Goal: Task Accomplishment & Management: Use online tool/utility

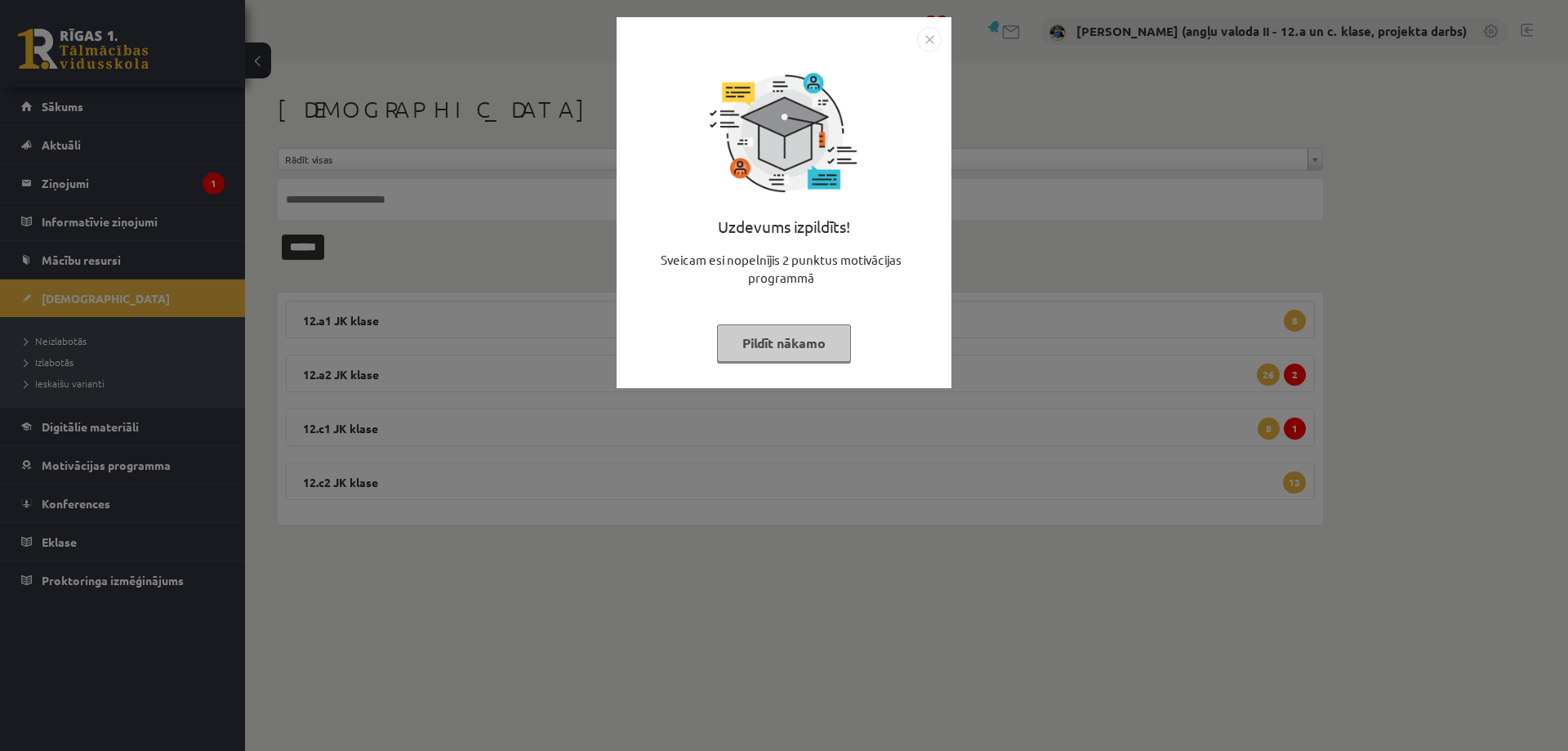
click at [749, 329] on button "Pildīt nākamo" at bounding box center [784, 343] width 134 height 38
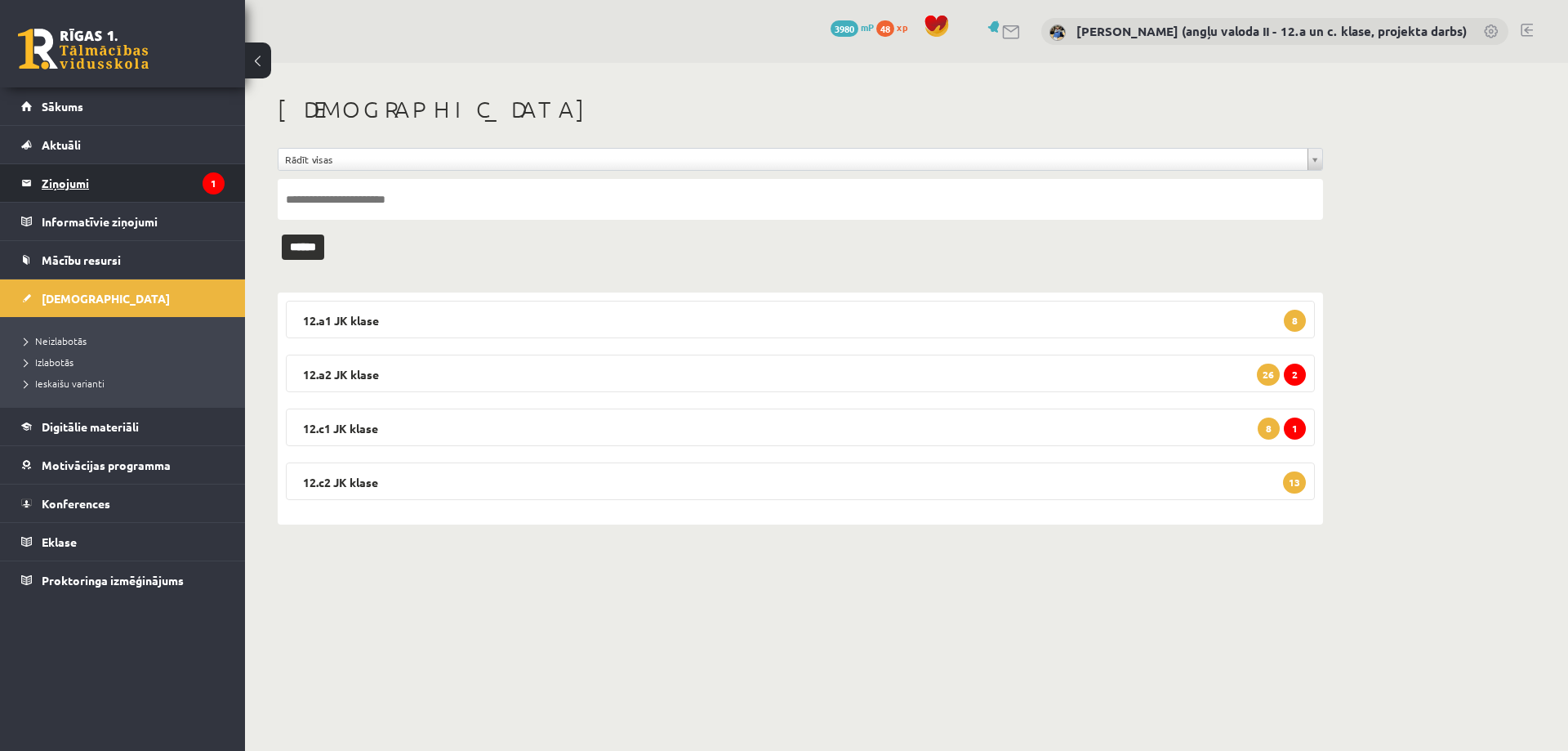
click at [201, 182] on legend "Ziņojumi 1" at bounding box center [133, 183] width 183 height 38
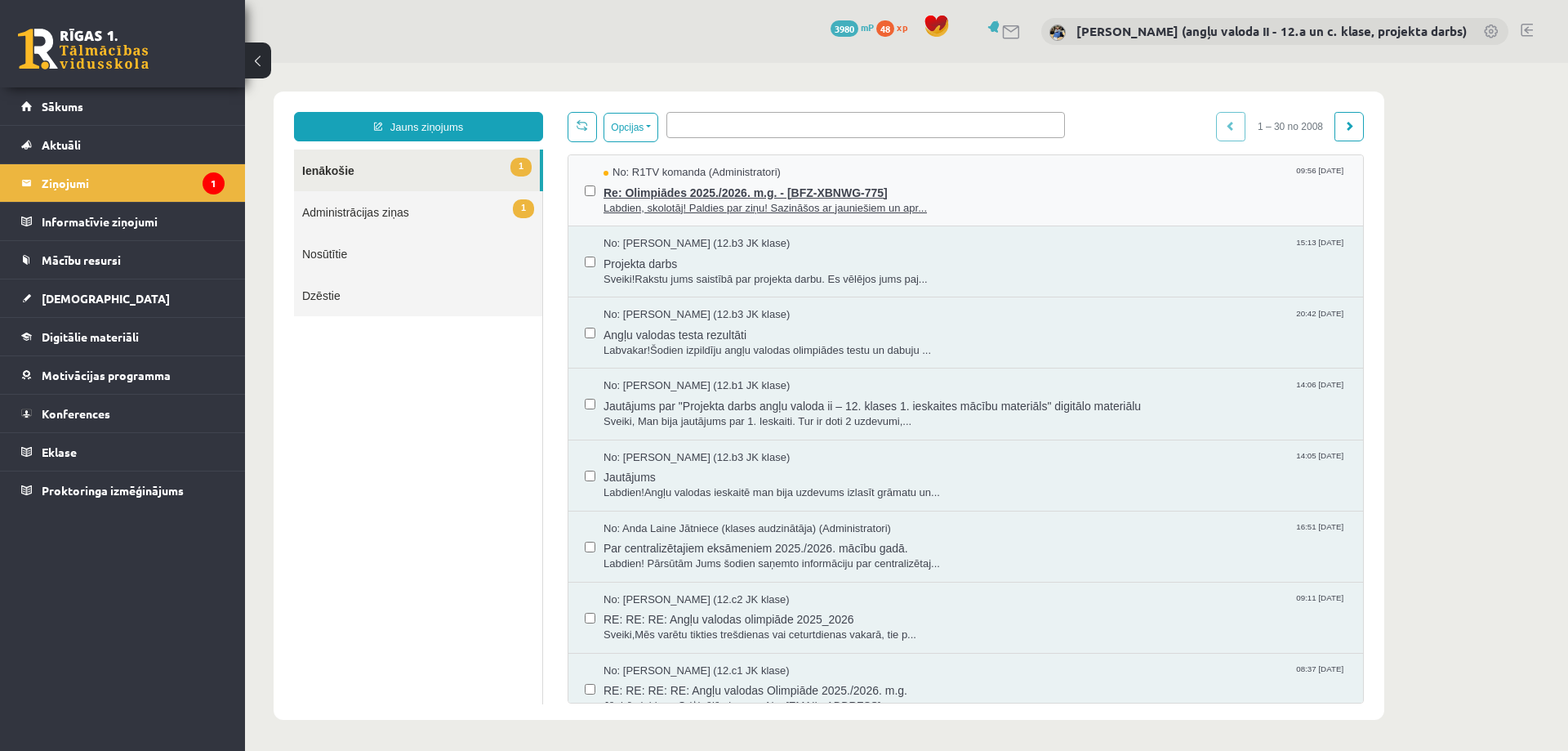
click at [710, 193] on span "Re: Olimpiādes 2025./2026. m.g. - [BFZ-XBNWG-775]" at bounding box center [975, 191] width 743 height 21
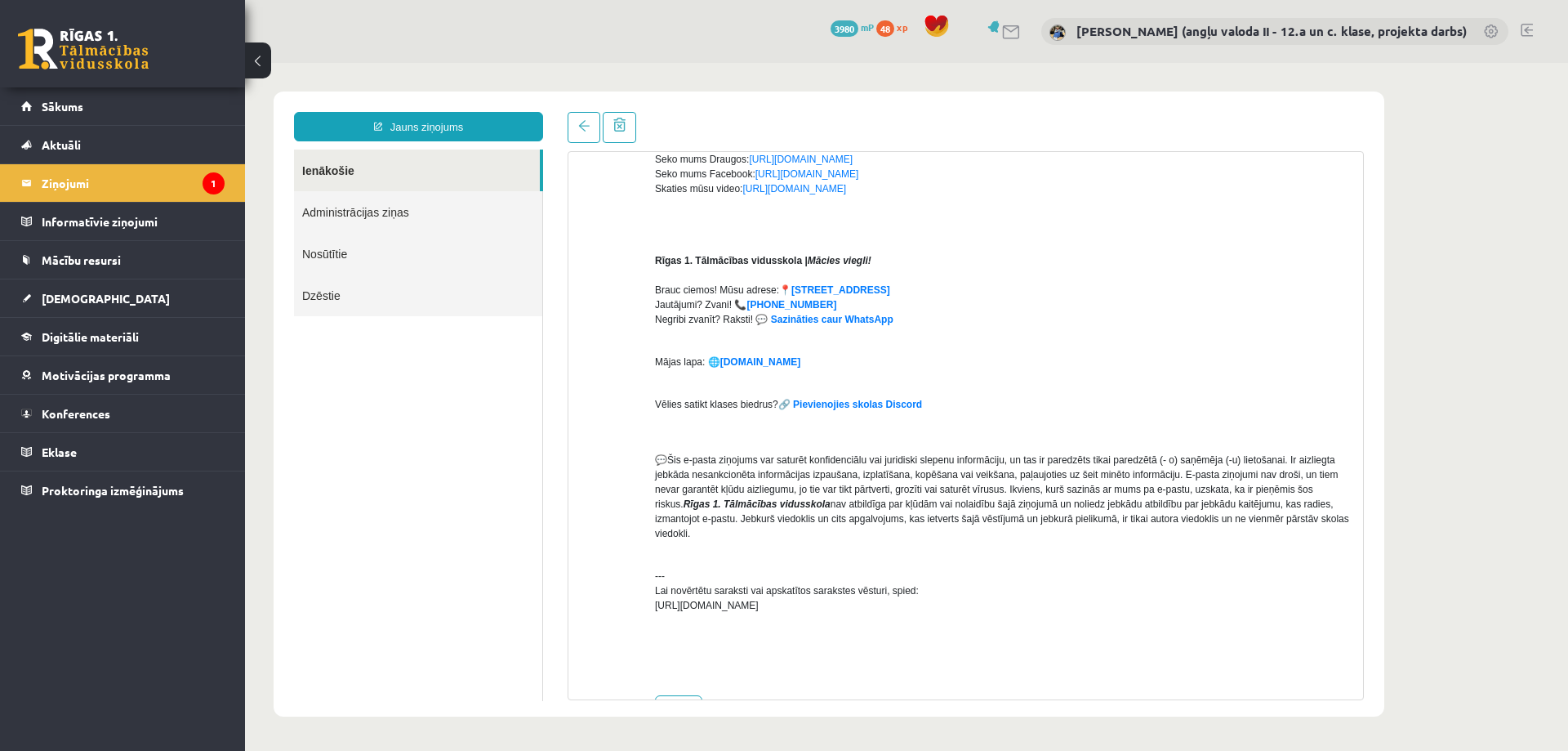
scroll to position [462, 0]
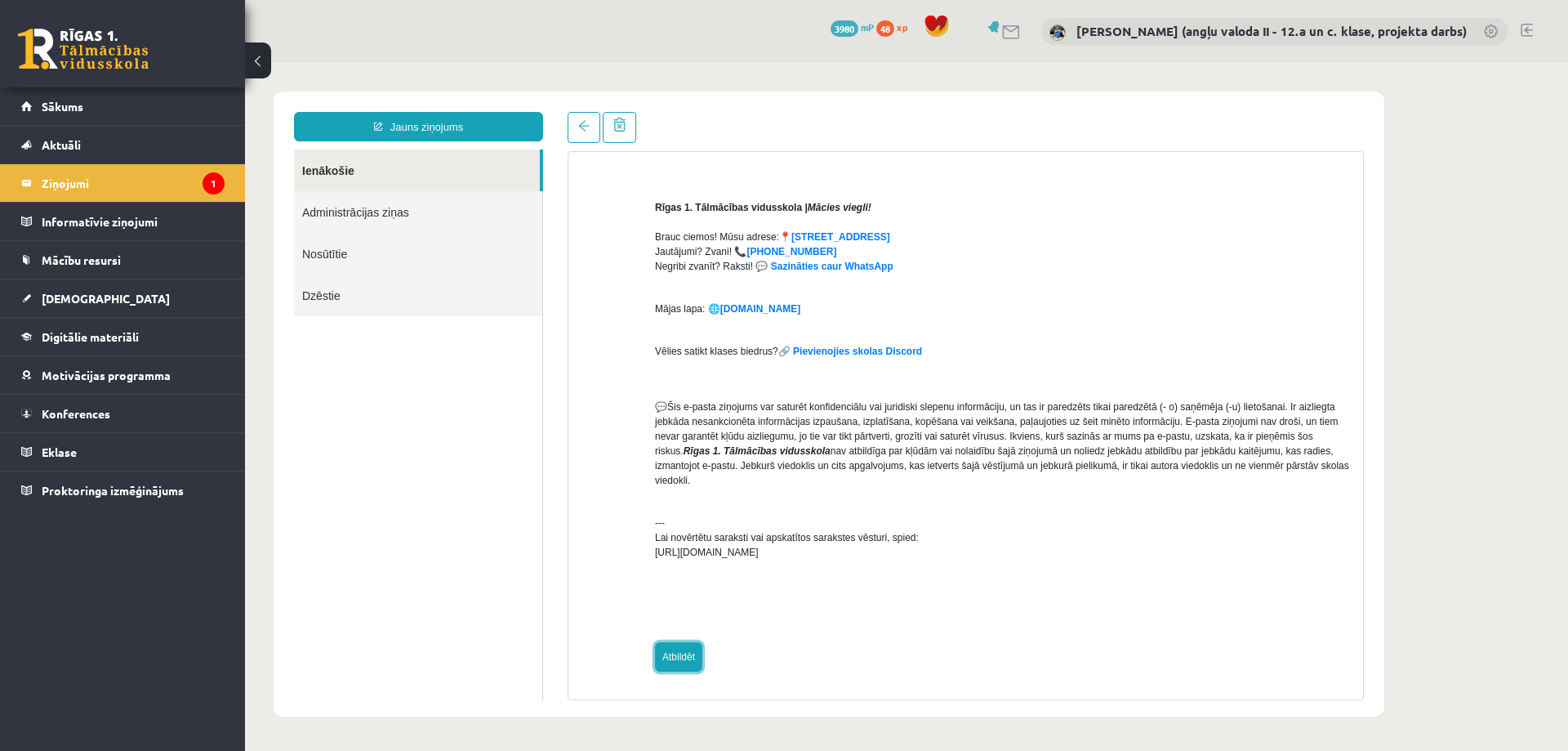
click at [680, 653] on link "Atbildēt" at bounding box center [678, 657] width 47 height 29
type input "**********"
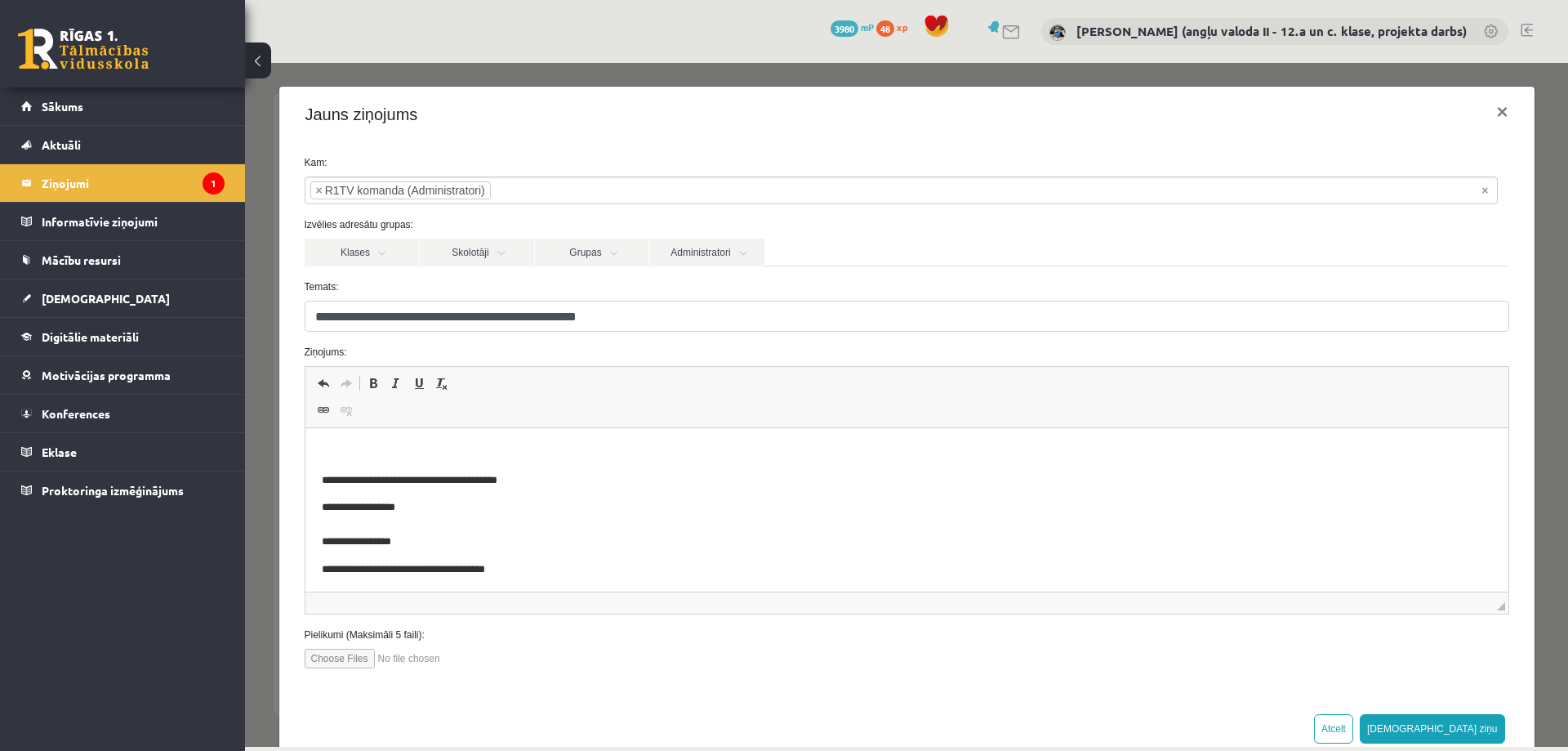
click at [348, 445] on p "Bagātinātā teksta redaktors, wiswyg-editor-47433750817320-1759995959-655" at bounding box center [906, 453] width 1171 height 17
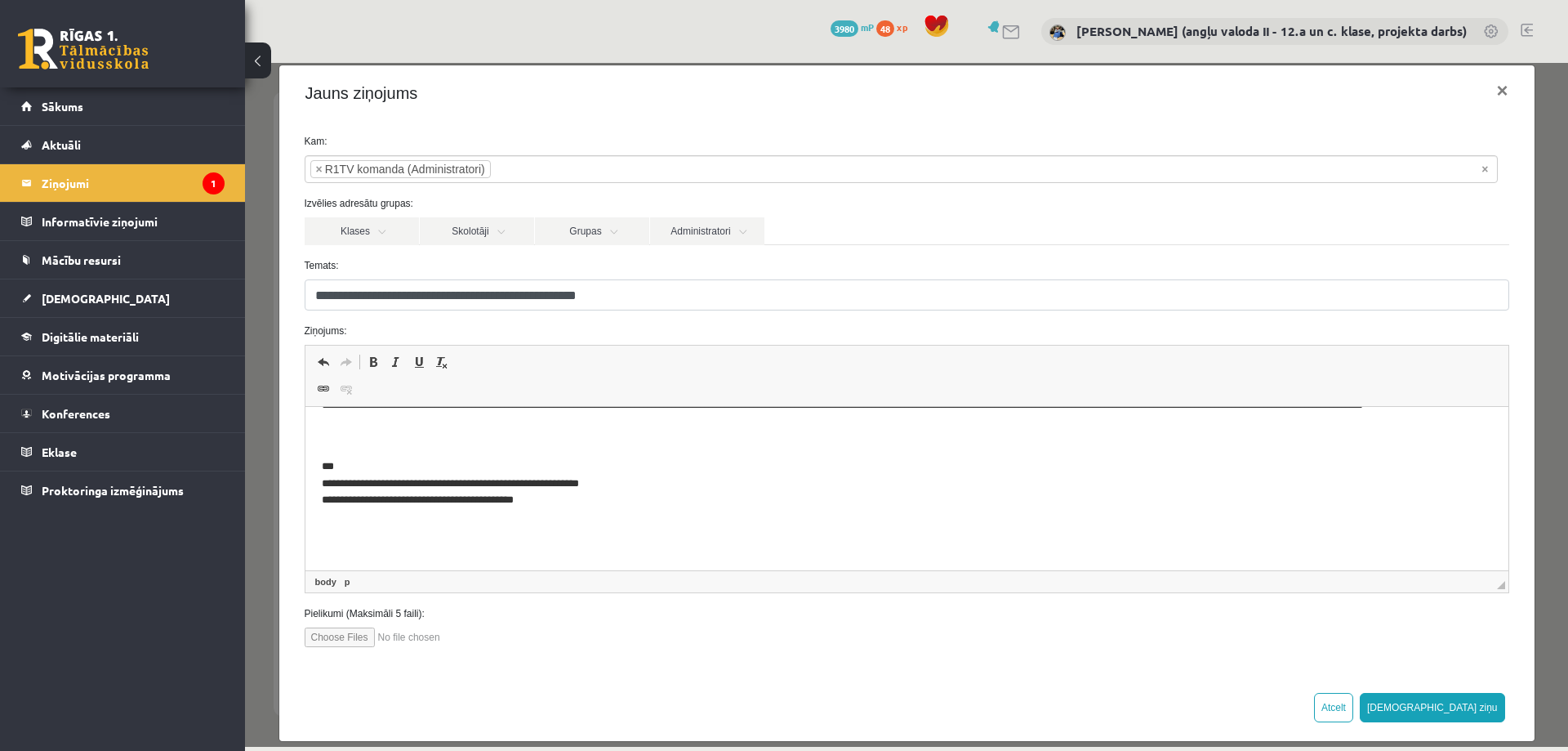
scroll to position [40, 0]
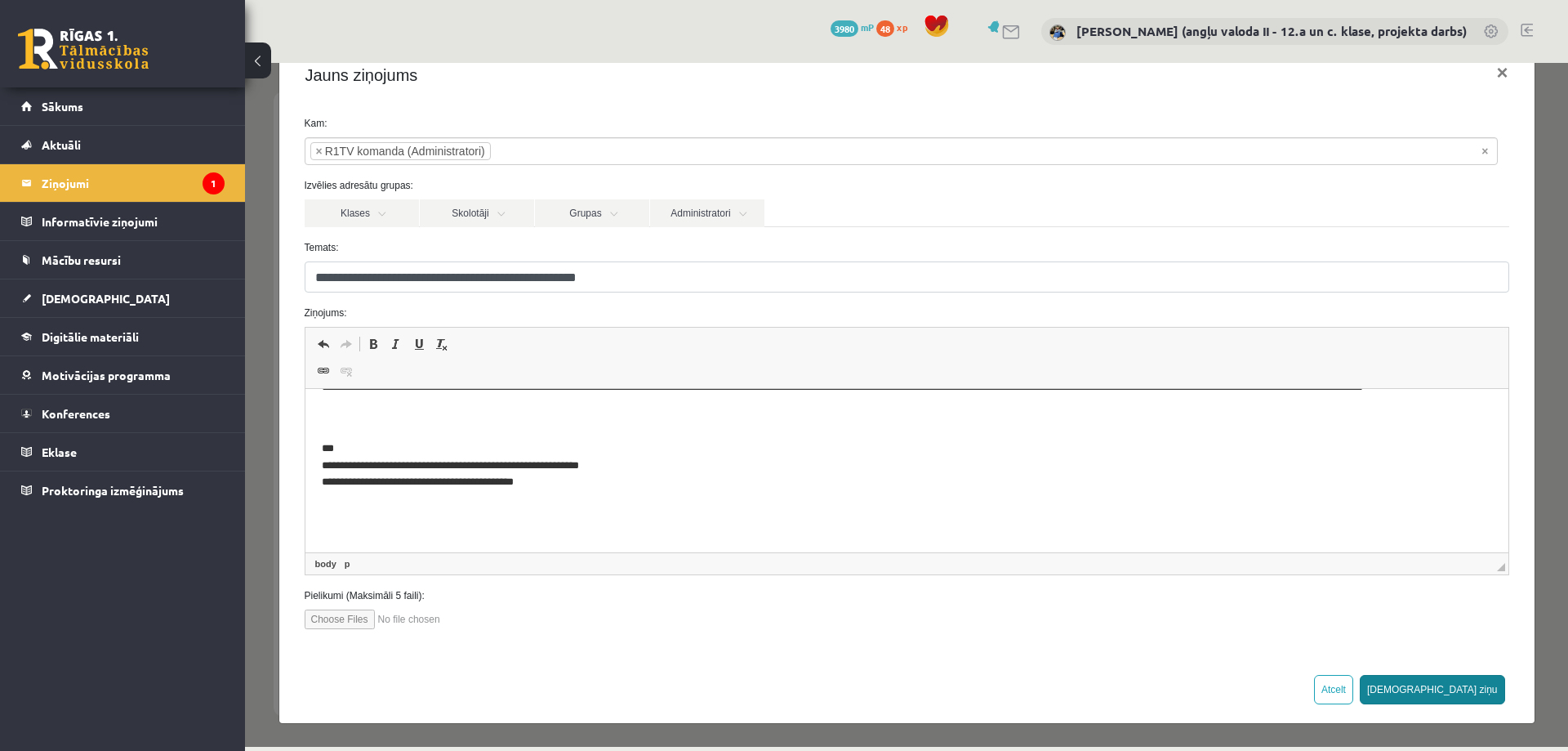
click at [1464, 690] on button "Sūtīt ziņu" at bounding box center [1432, 689] width 145 height 29
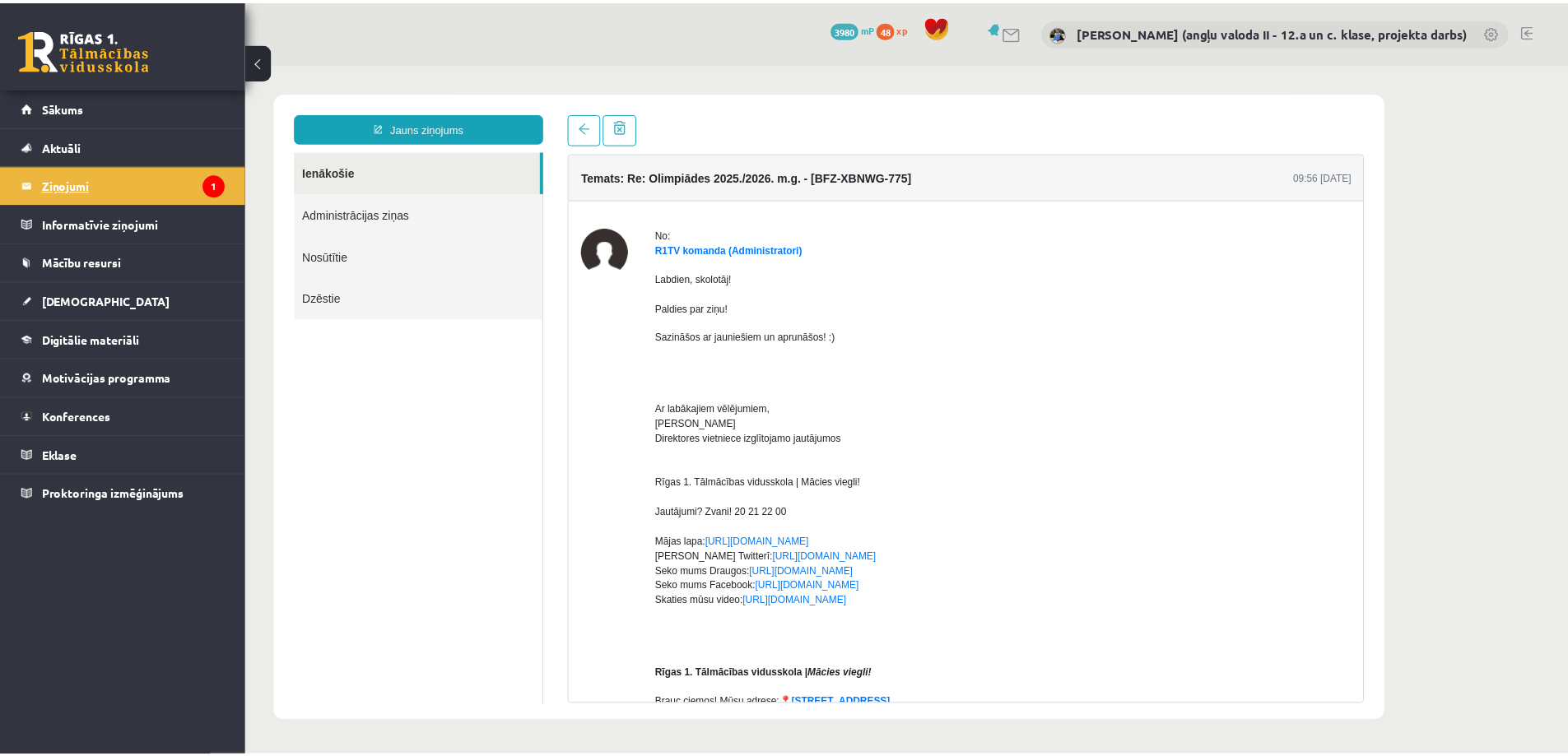
scroll to position [0, 0]
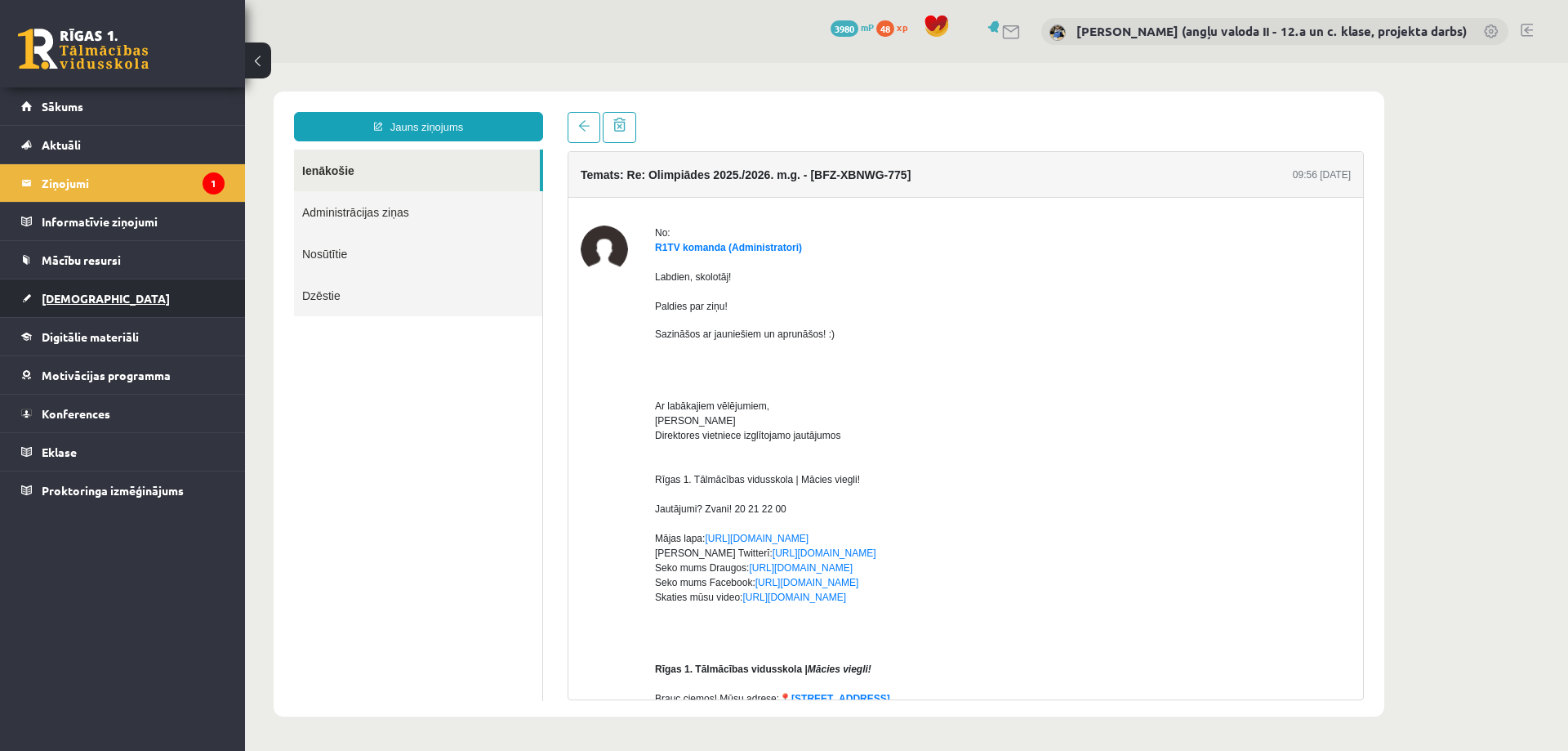
click at [60, 294] on span "[DEMOGRAPHIC_DATA]" at bounding box center [105, 299] width 128 height 15
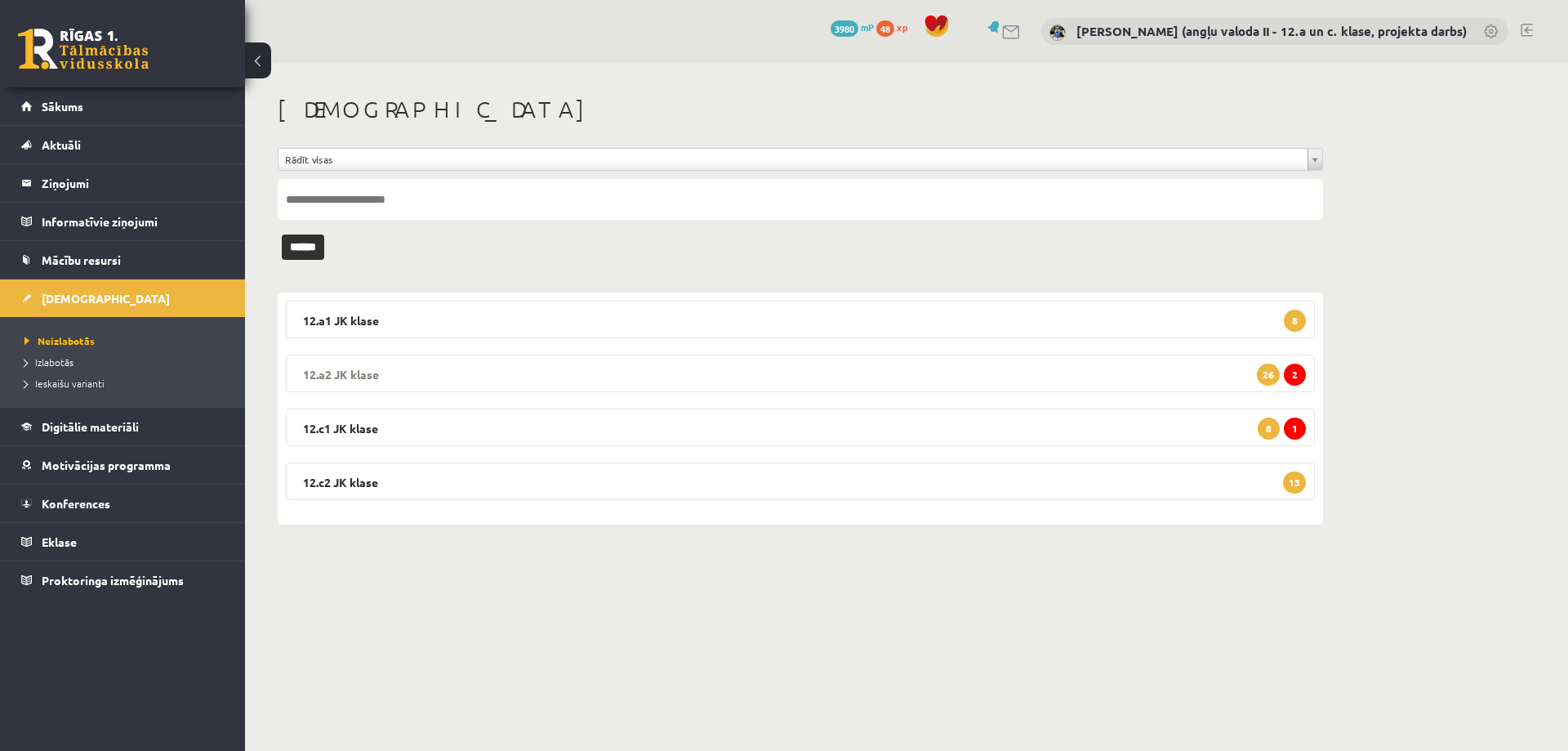
click at [717, 364] on legend "12.a2 JK klase 2 26" at bounding box center [800, 373] width 1029 height 38
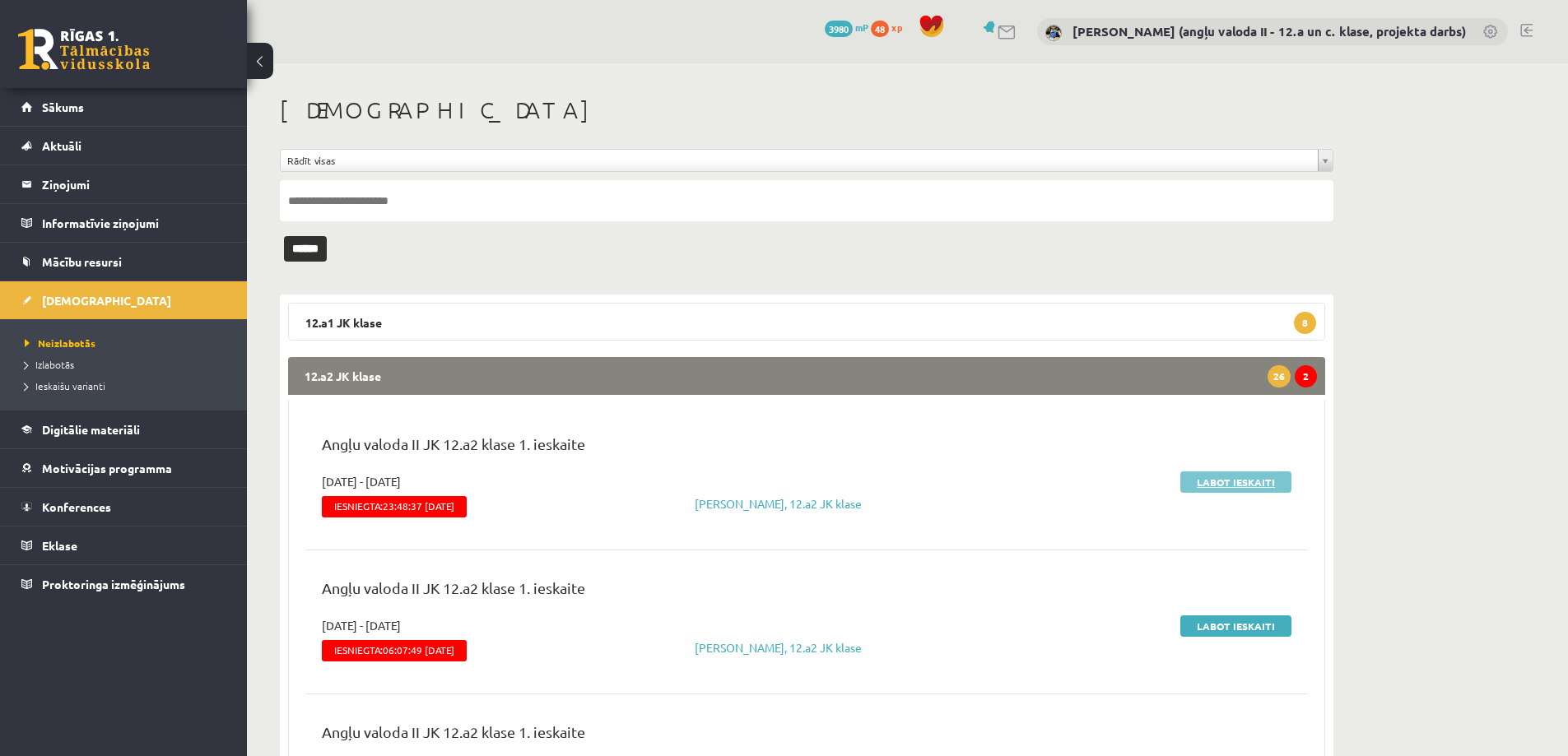
click at [1236, 477] on link "Labot ieskaiti" at bounding box center [1235, 482] width 111 height 22
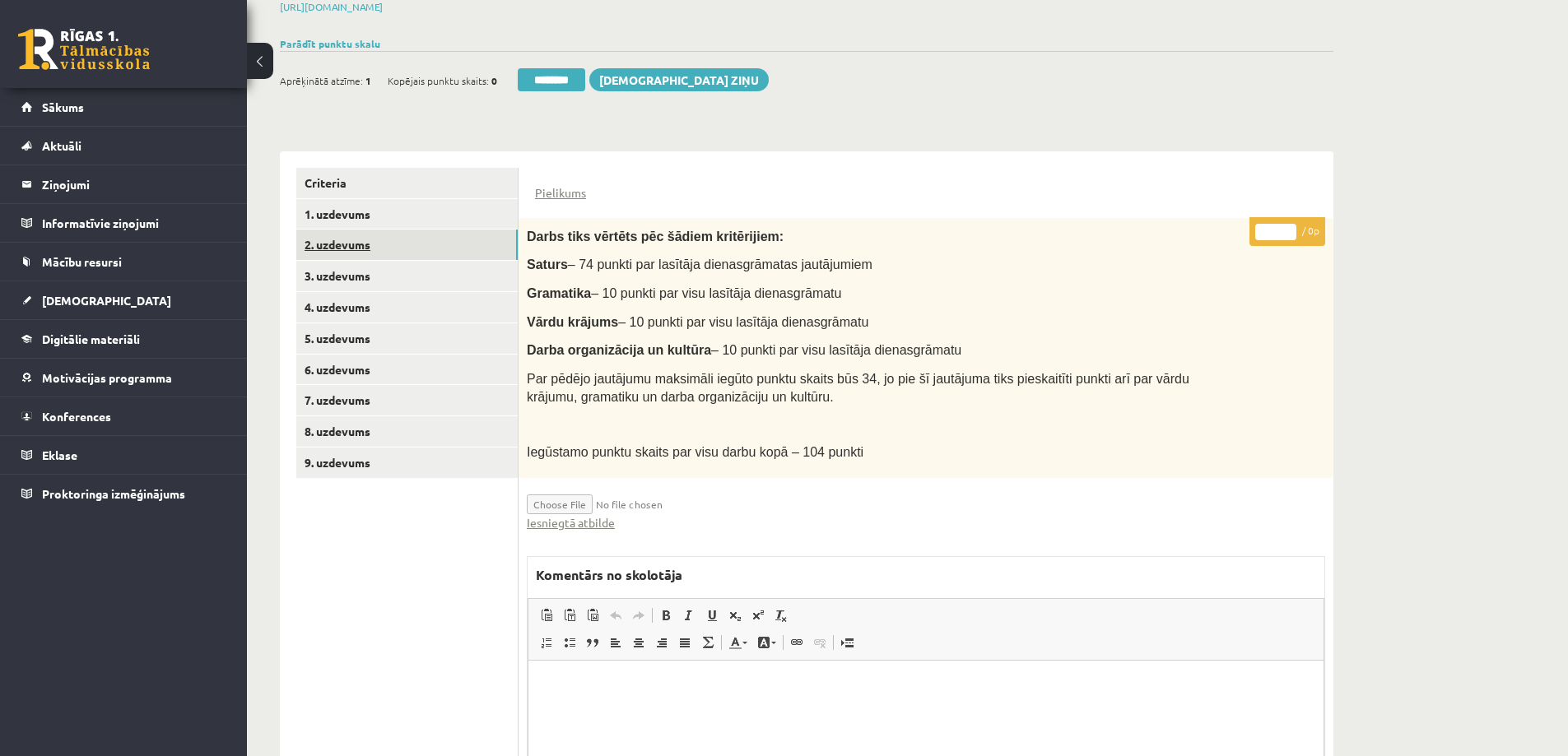
click at [349, 230] on link "2. uzdevums" at bounding box center [406, 245] width 221 height 30
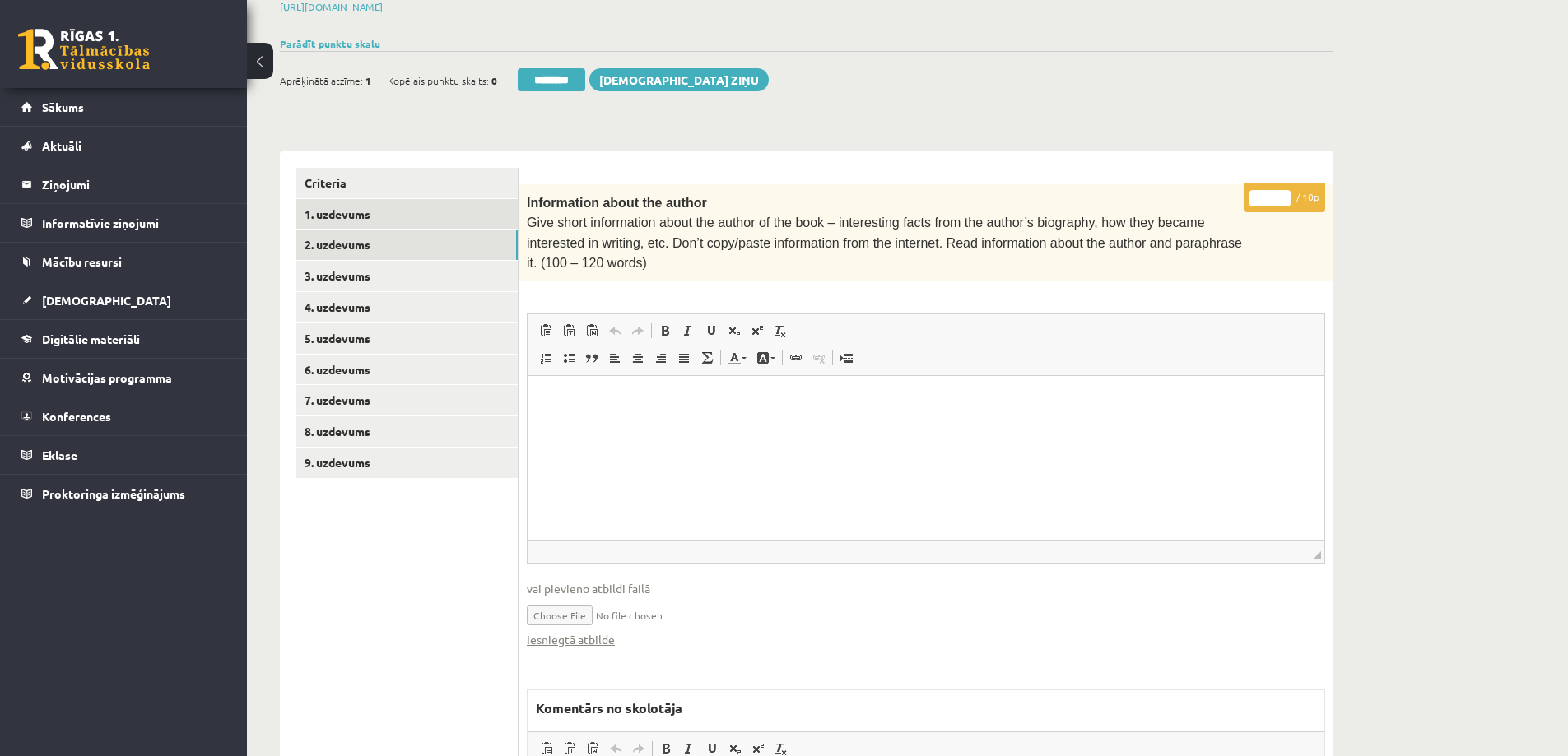
click at [346, 199] on link "1. uzdevums" at bounding box center [406, 214] width 221 height 30
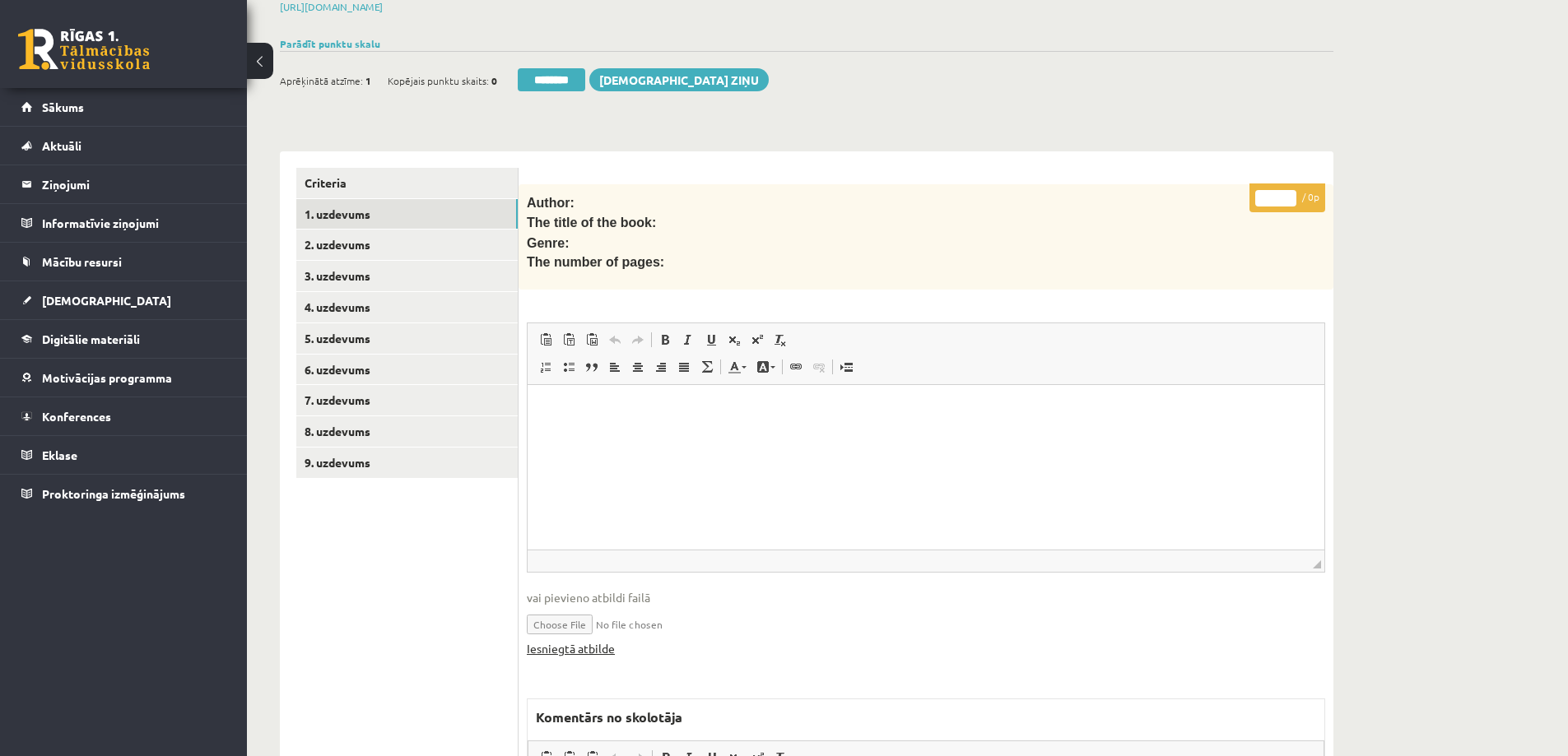
click at [591, 640] on link "Iesniegtā atbilde" at bounding box center [570, 649] width 88 height 17
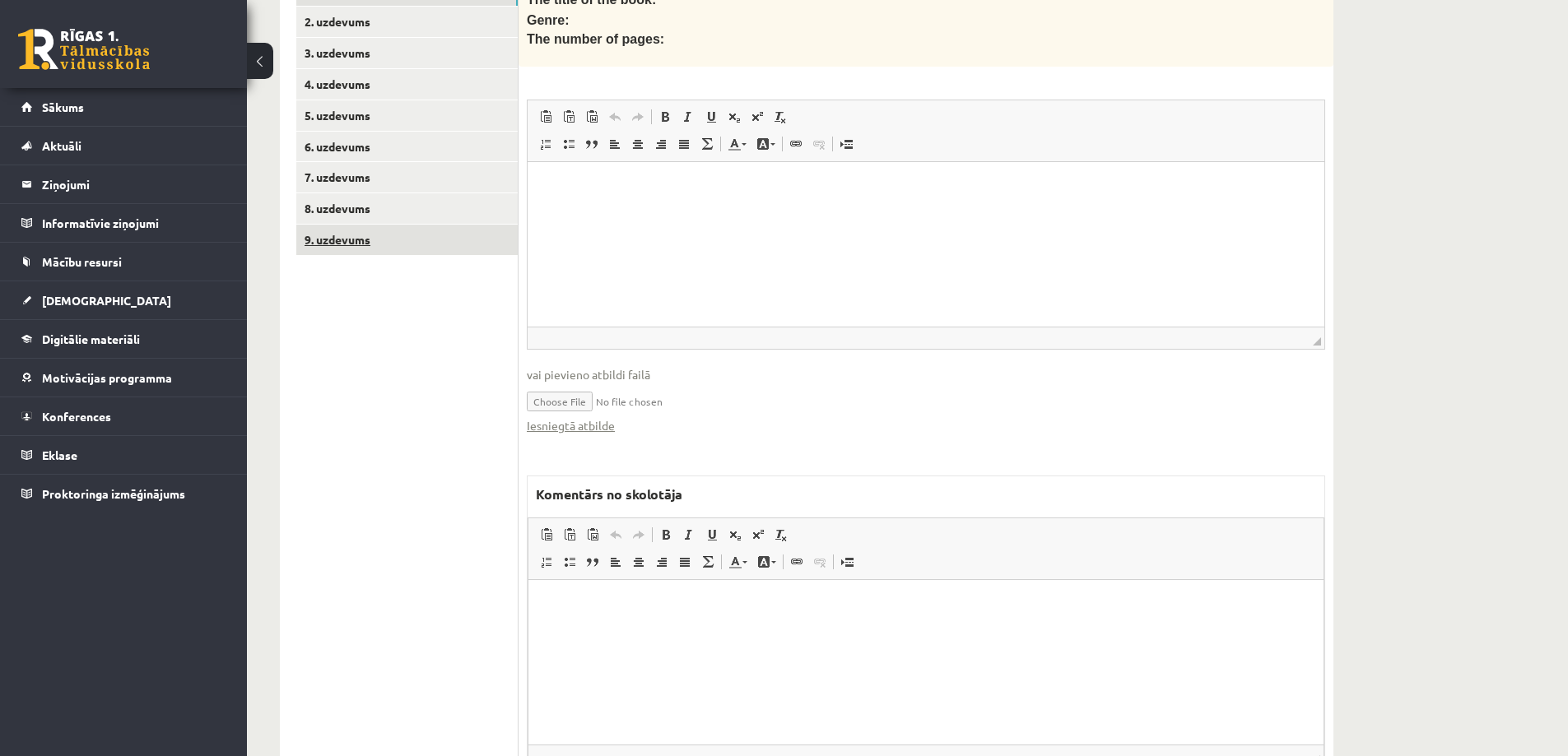
click at [352, 225] on link "9. uzdevums" at bounding box center [406, 240] width 221 height 30
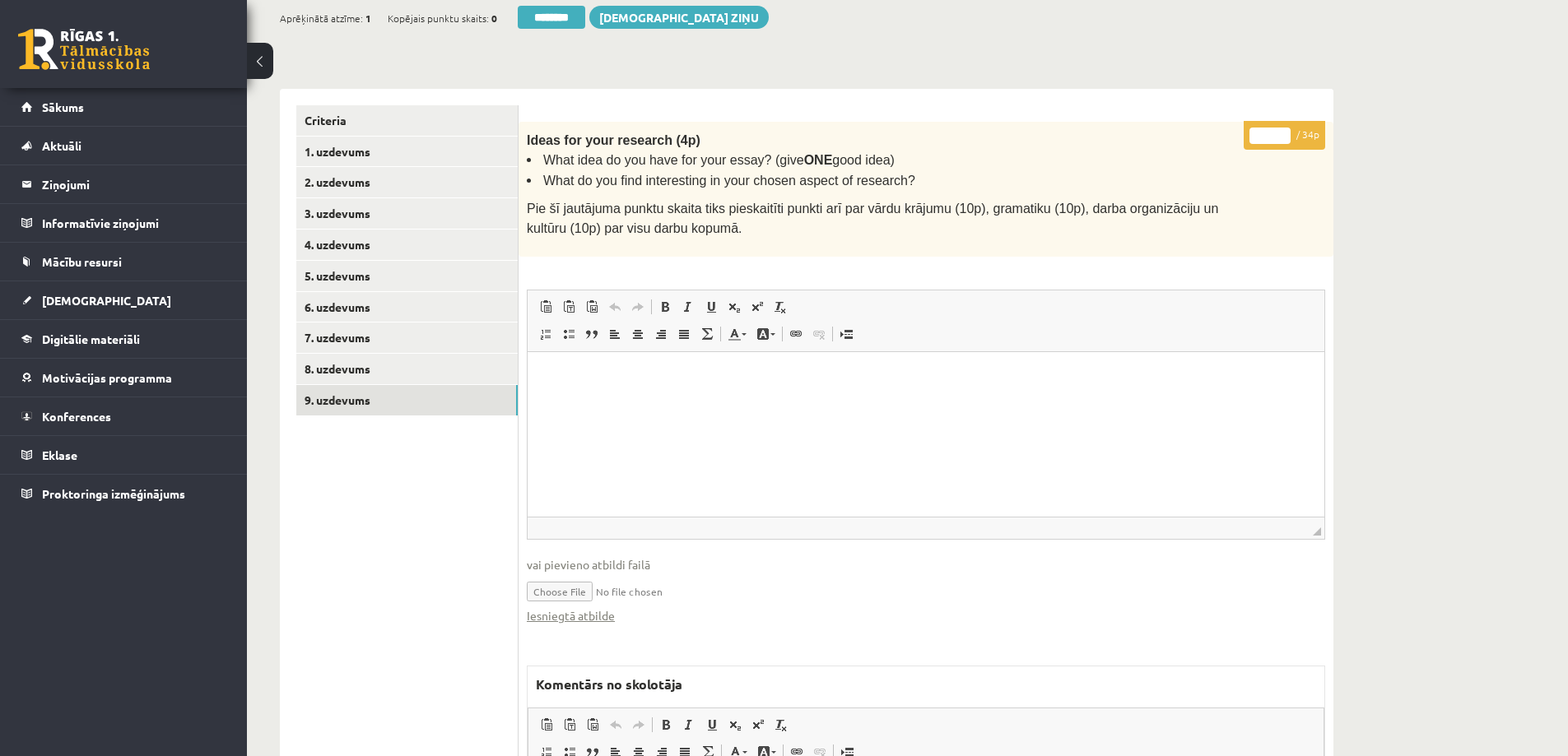
scroll to position [68, 0]
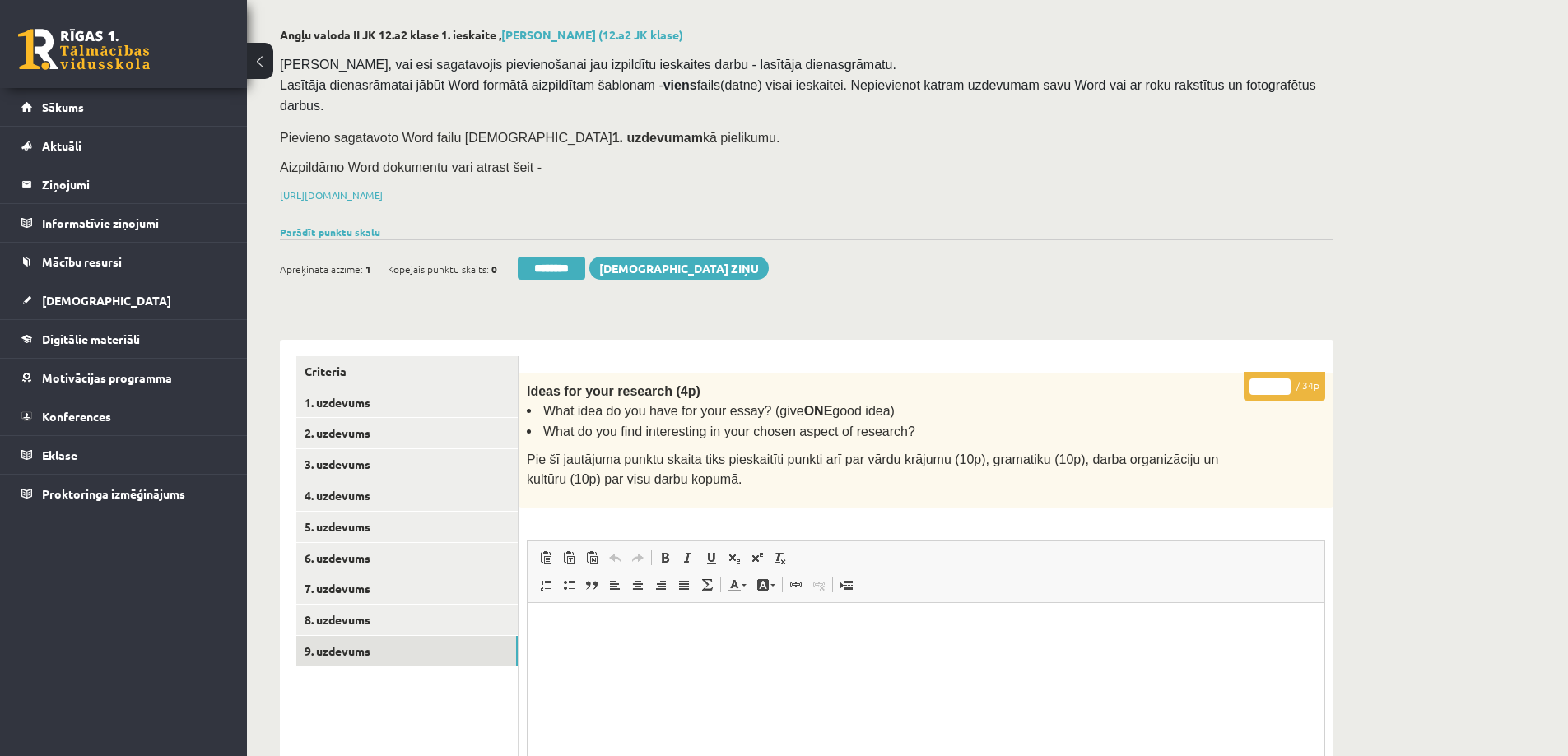
drag, startPoint x: 1273, startPoint y: 362, endPoint x: 1229, endPoint y: 362, distance: 44.0
type input "**"
click at [415, 604] on link "8. uzdevums" at bounding box center [406, 619] width 221 height 30
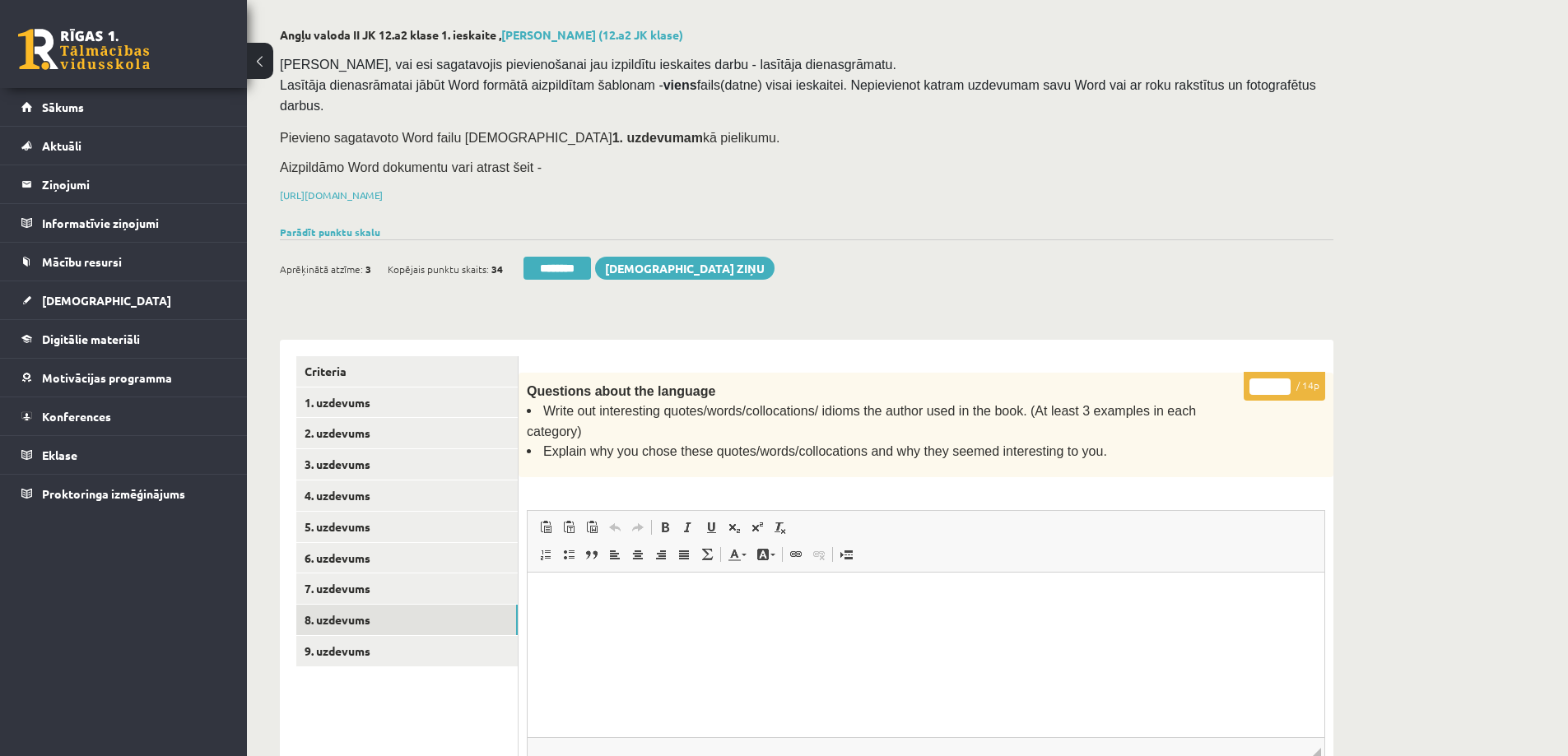
scroll to position [0, 0]
drag, startPoint x: 1272, startPoint y: 362, endPoint x: 1241, endPoint y: 362, distance: 31.0
type input "**"
click at [387, 573] on link "7. uzdevums" at bounding box center [406, 588] width 221 height 30
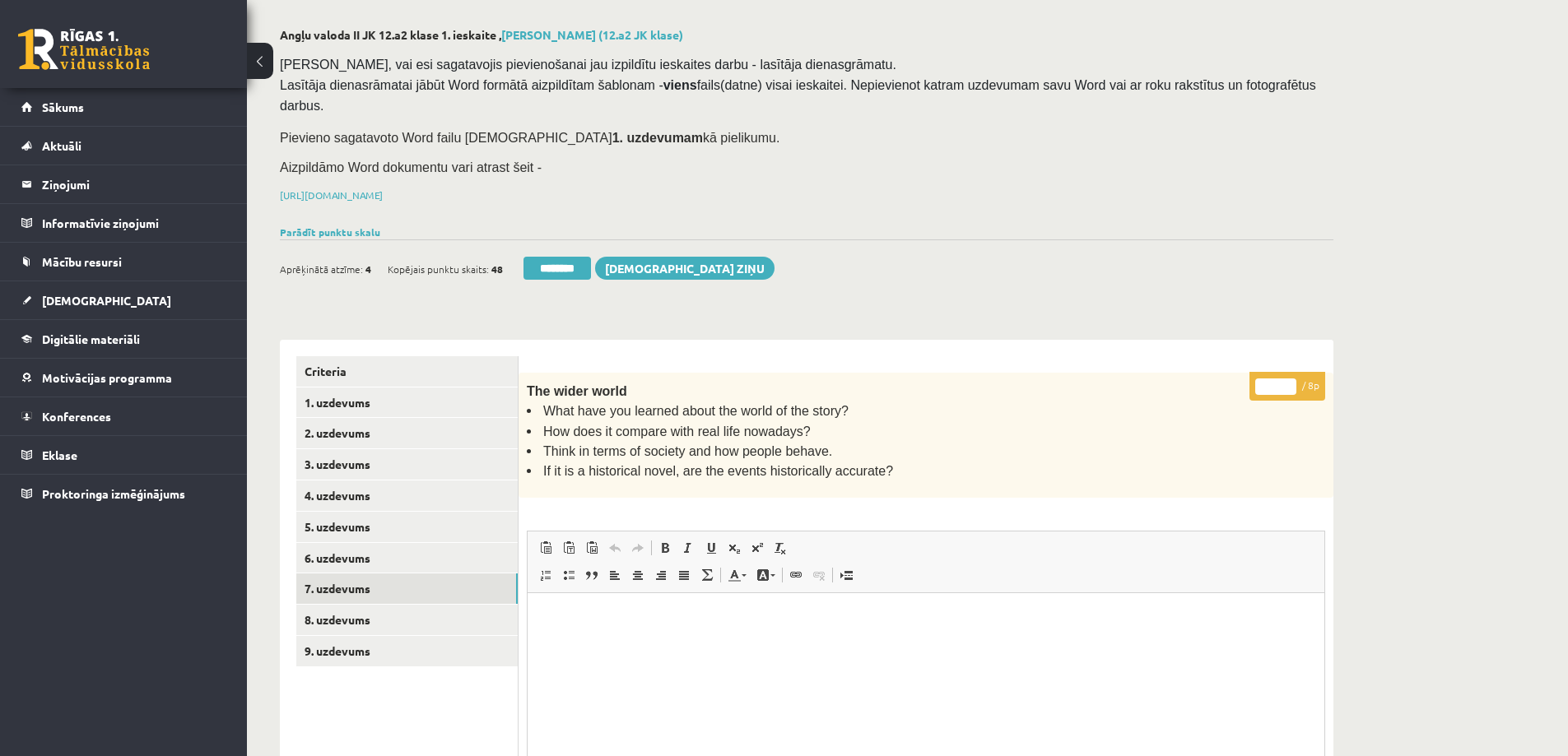
drag, startPoint x: 1277, startPoint y: 364, endPoint x: 1236, endPoint y: 361, distance: 41.1
type input "*"
click at [375, 543] on link "6. uzdevums" at bounding box center [406, 558] width 221 height 30
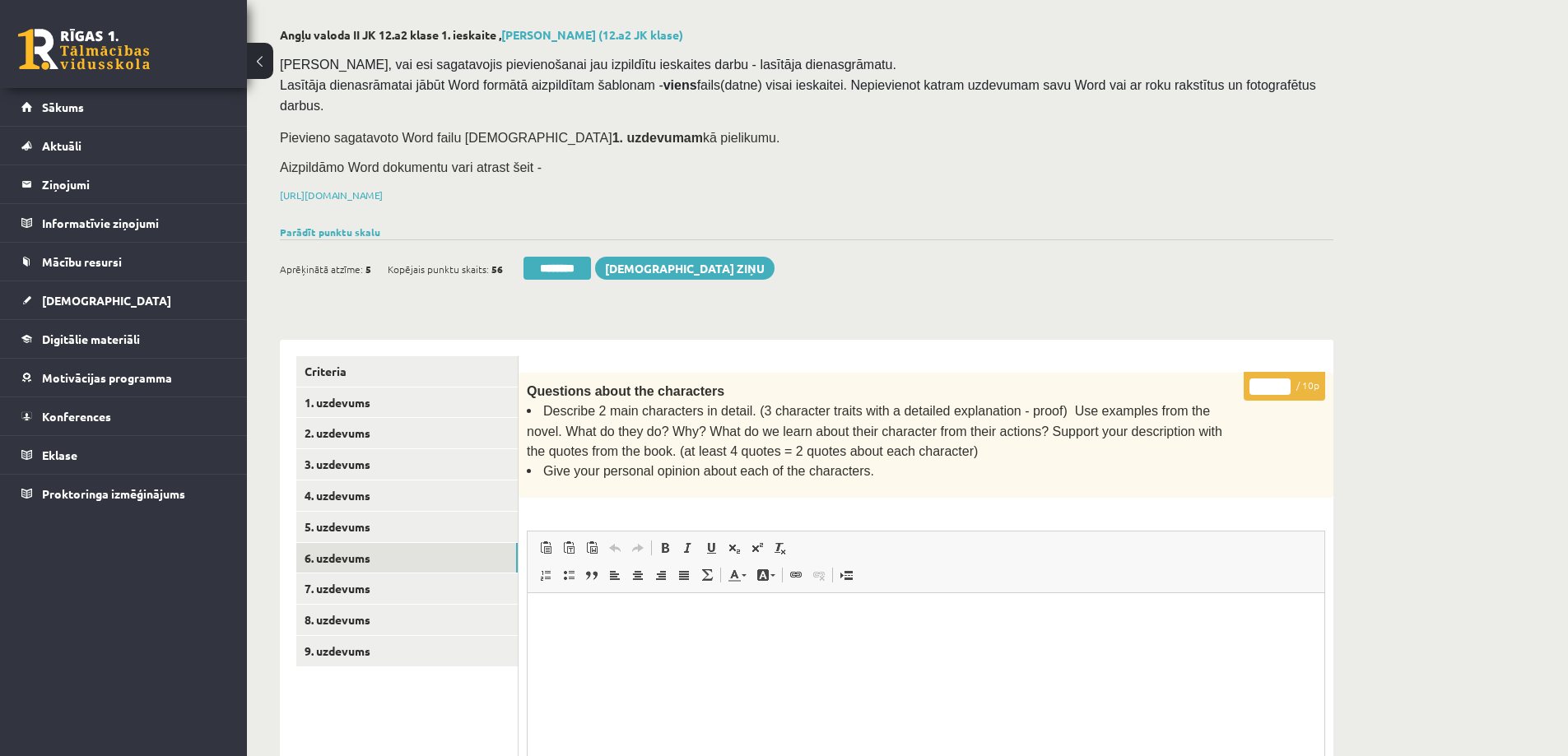
drag, startPoint x: 1271, startPoint y: 366, endPoint x: 1241, endPoint y: 362, distance: 30.3
type input "**"
click at [330, 511] on link "5. uzdevums" at bounding box center [406, 526] width 221 height 30
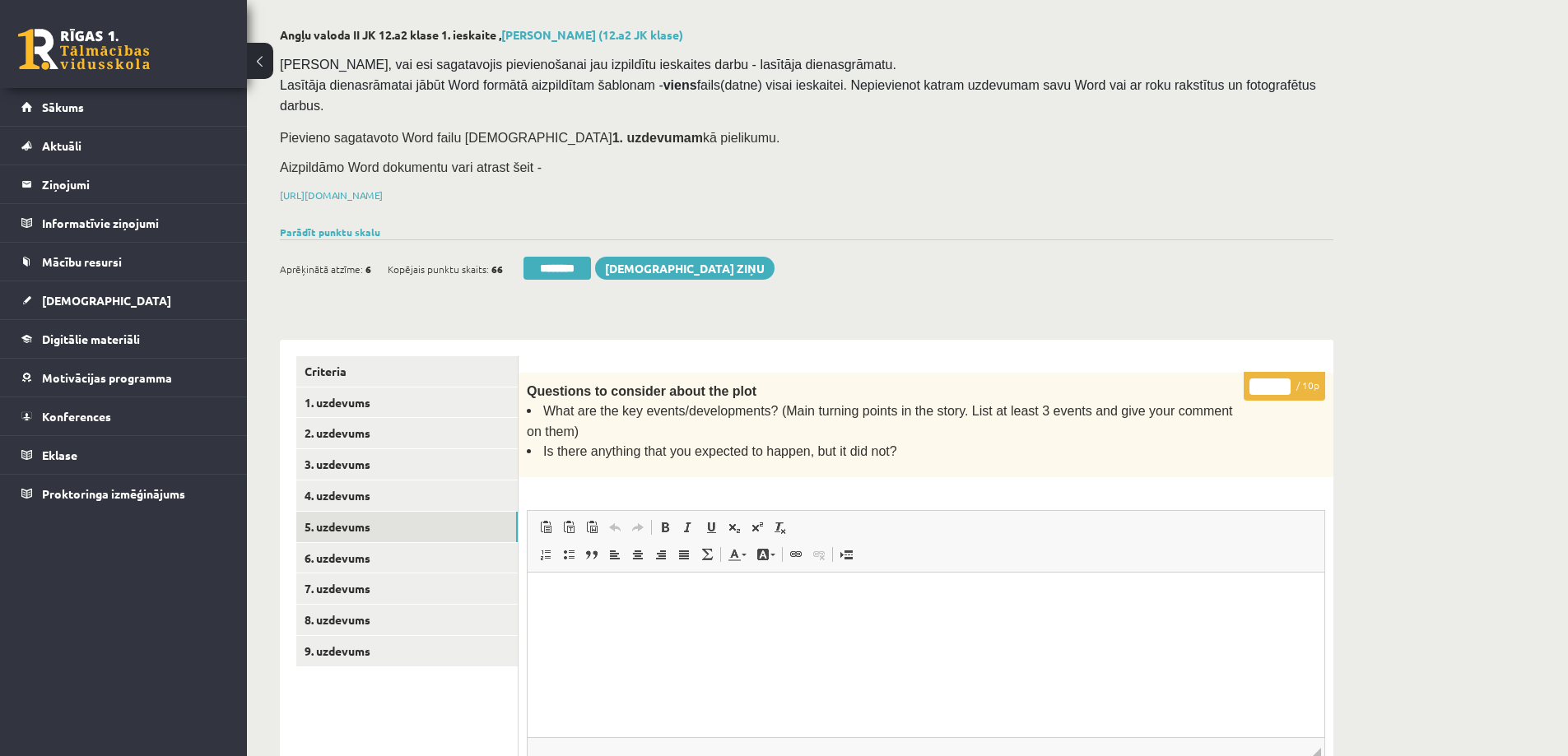
click at [1257, 378] on input "*" at bounding box center [1269, 386] width 41 height 16
type input "**"
click at [364, 480] on link "4. uzdevums" at bounding box center [406, 495] width 221 height 30
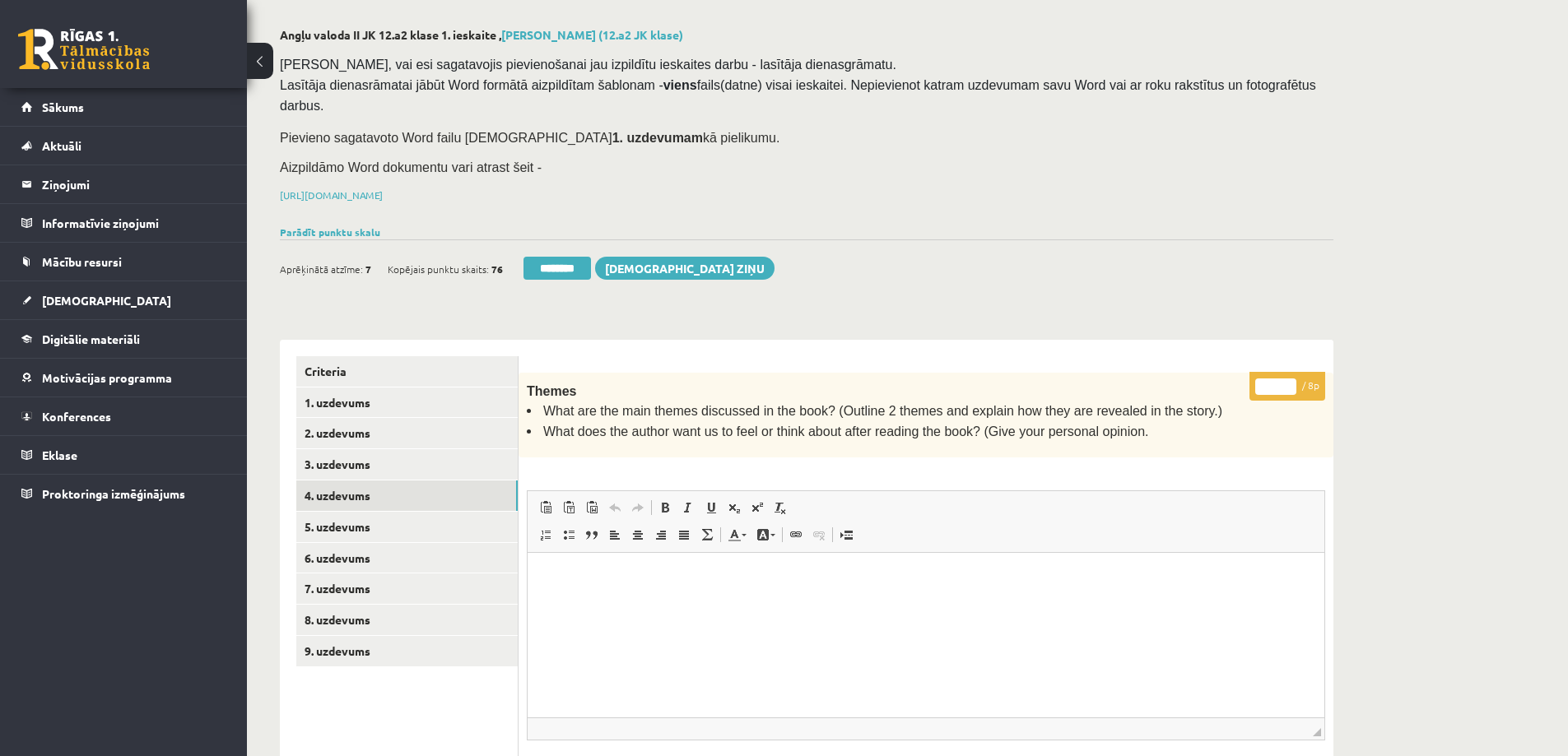
drag, startPoint x: 1273, startPoint y: 362, endPoint x: 1284, endPoint y: 361, distance: 11.0
click at [1284, 378] on input "*" at bounding box center [1275, 386] width 41 height 16
type input "*"
click at [346, 449] on link "3. uzdevums" at bounding box center [406, 464] width 221 height 30
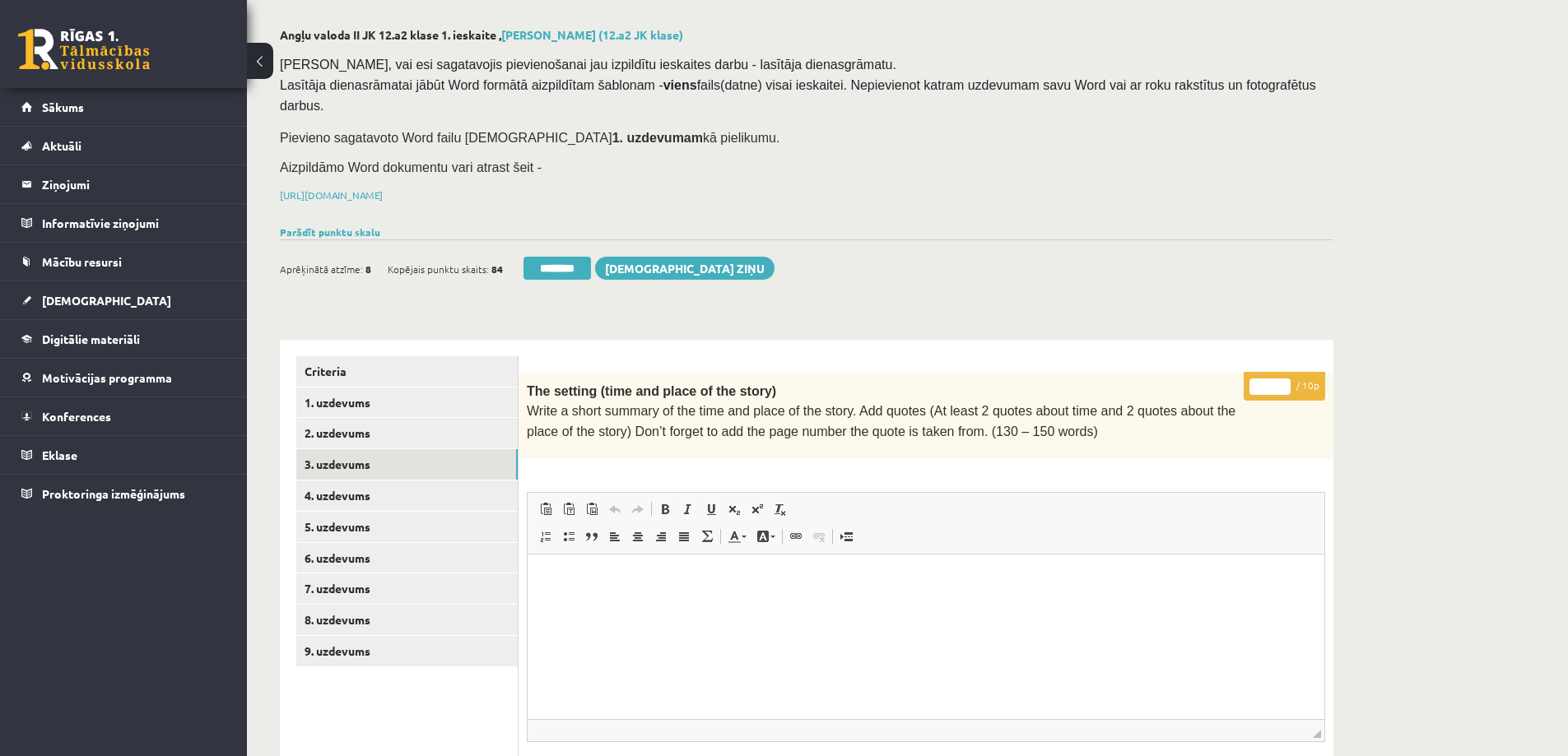
click at [1260, 378] on input "*" at bounding box center [1269, 386] width 41 height 16
type input "**"
click at [404, 417] on link "2. uzdevums" at bounding box center [406, 433] width 221 height 30
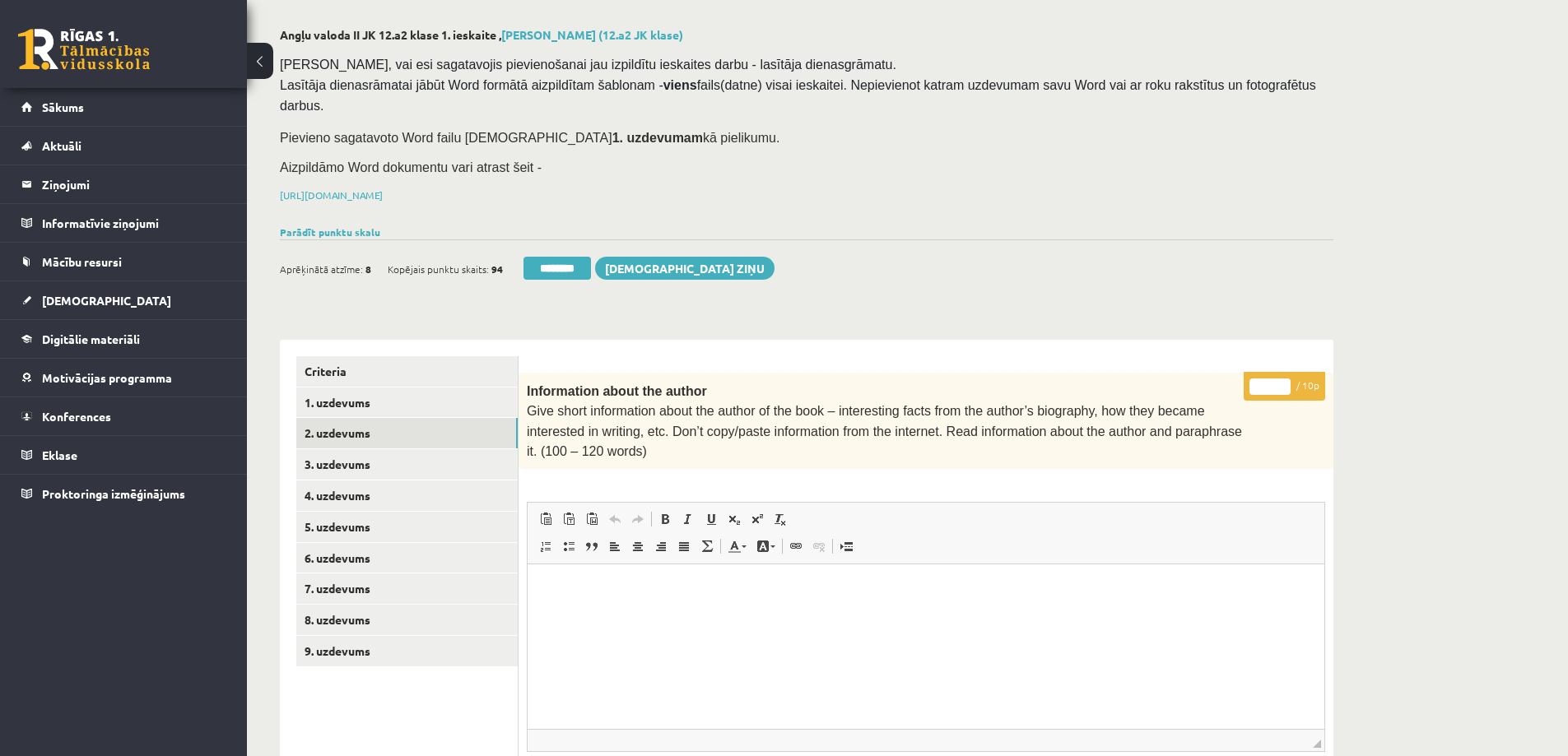
click at [1260, 378] on input "*" at bounding box center [1269, 386] width 41 height 16
type input "**"
click at [365, 387] on link "1. uzdevums" at bounding box center [406, 402] width 221 height 30
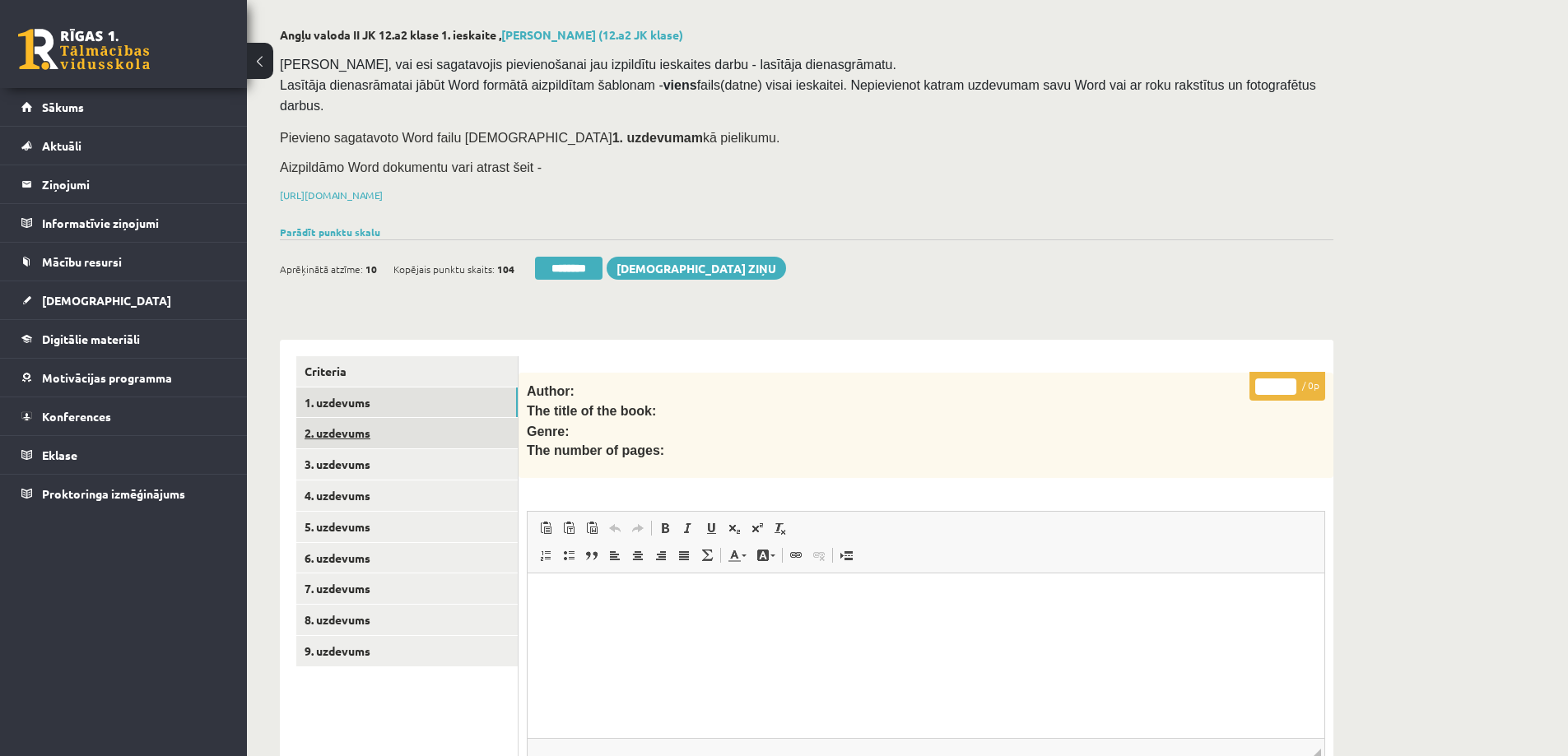
click at [335, 417] on link "2. uzdevums" at bounding box center [406, 433] width 221 height 30
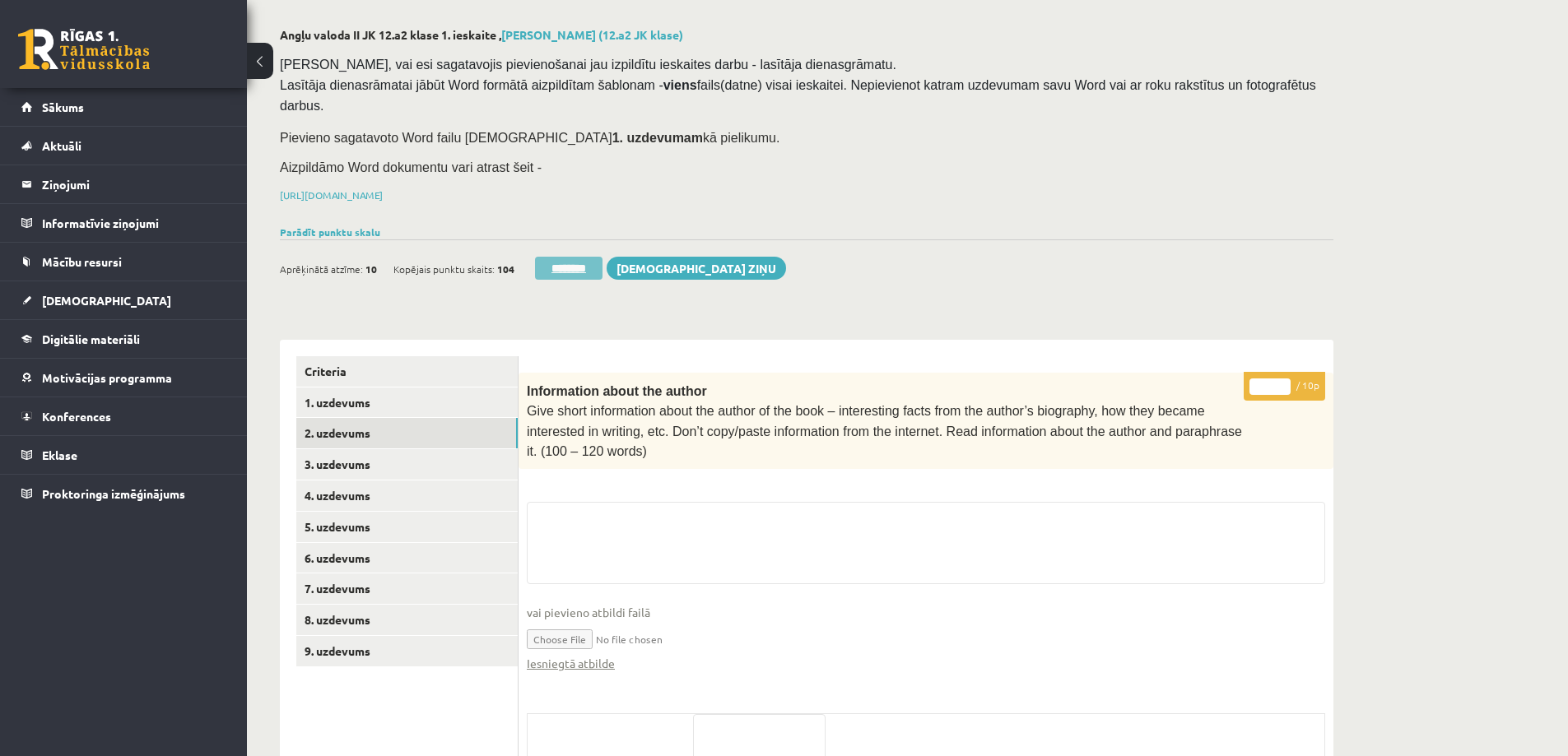
click at [581, 257] on input "********" at bounding box center [569, 268] width 67 height 23
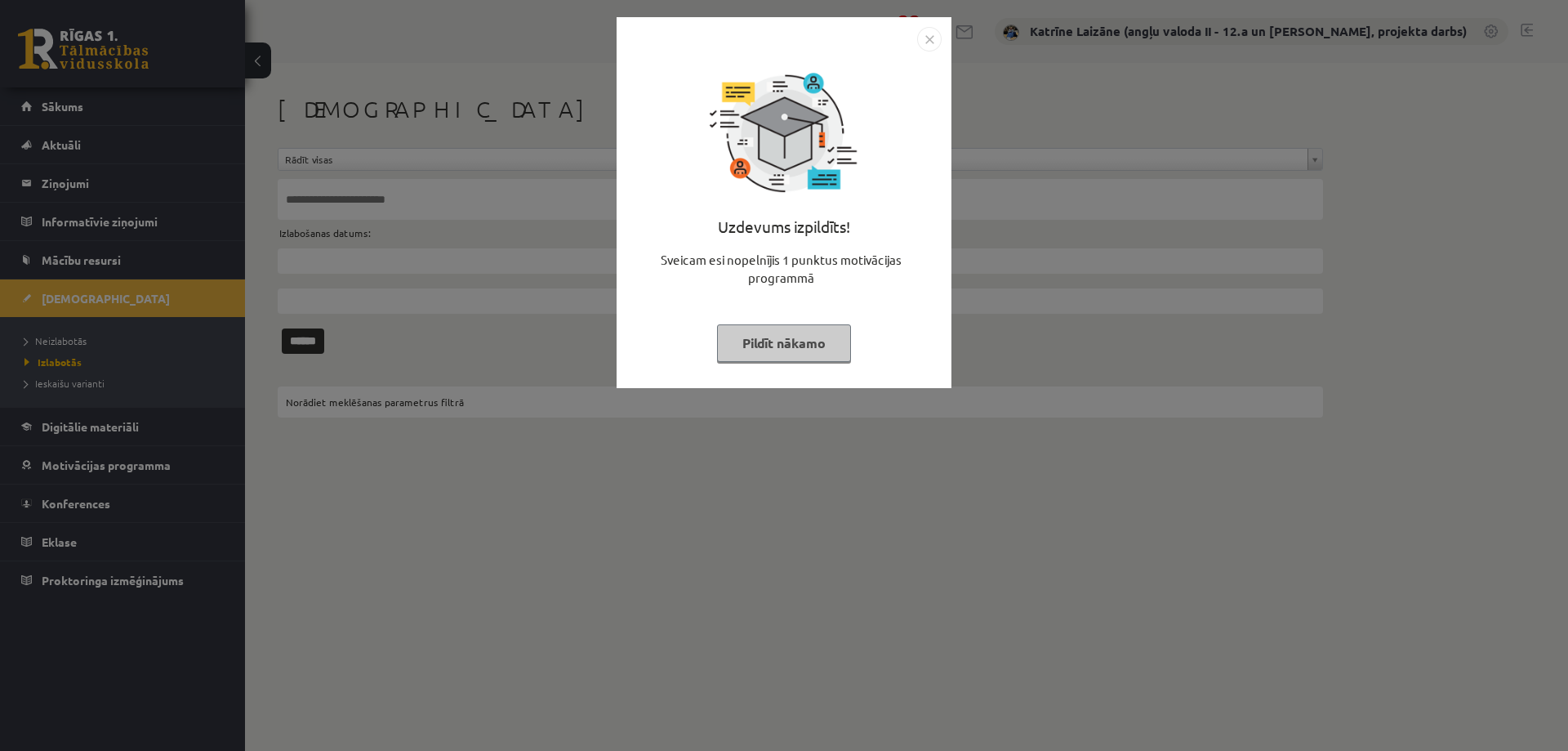
click at [752, 336] on button "Pildīt nākamo" at bounding box center [784, 343] width 134 height 38
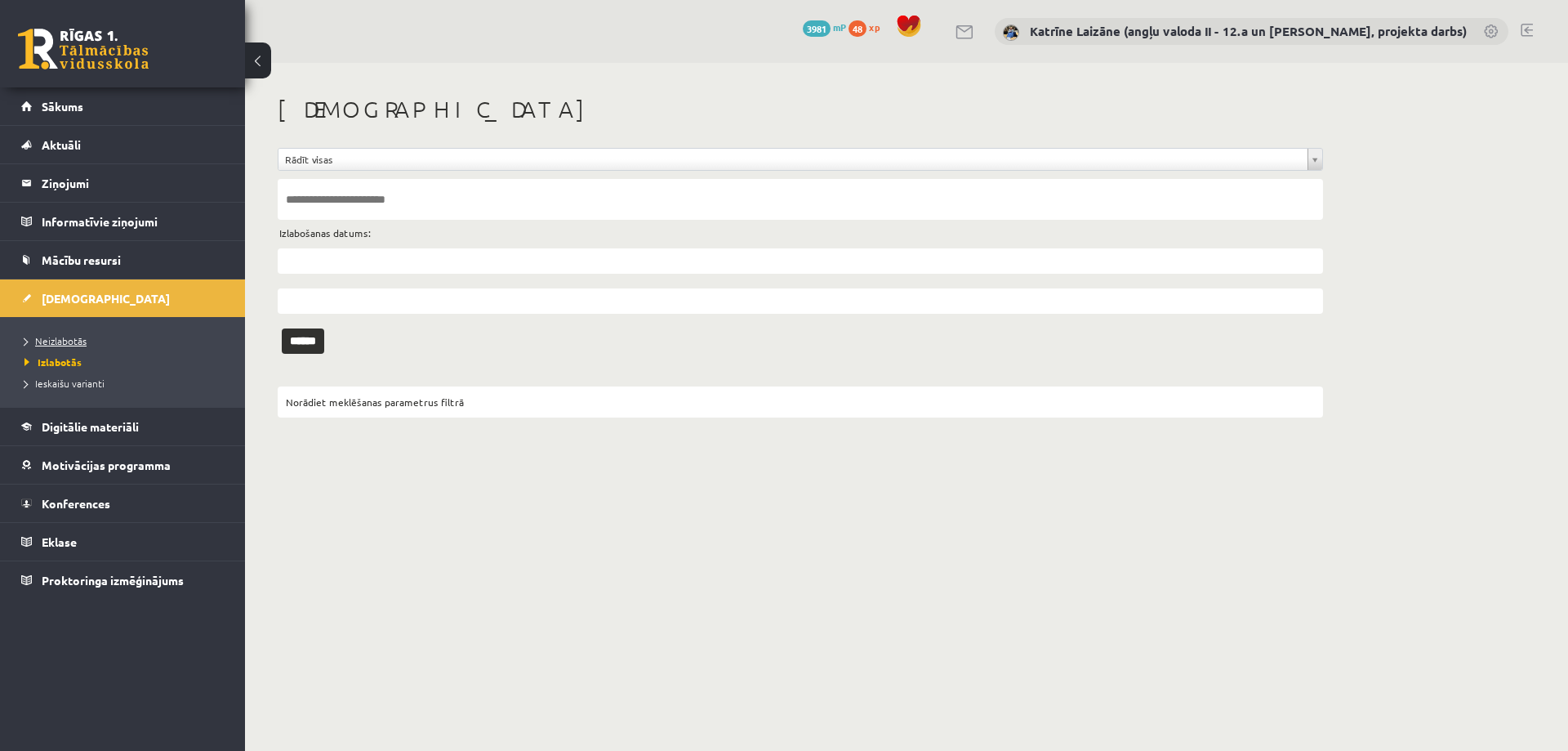
click at [66, 339] on span "Neizlabotās" at bounding box center [56, 341] width 62 height 13
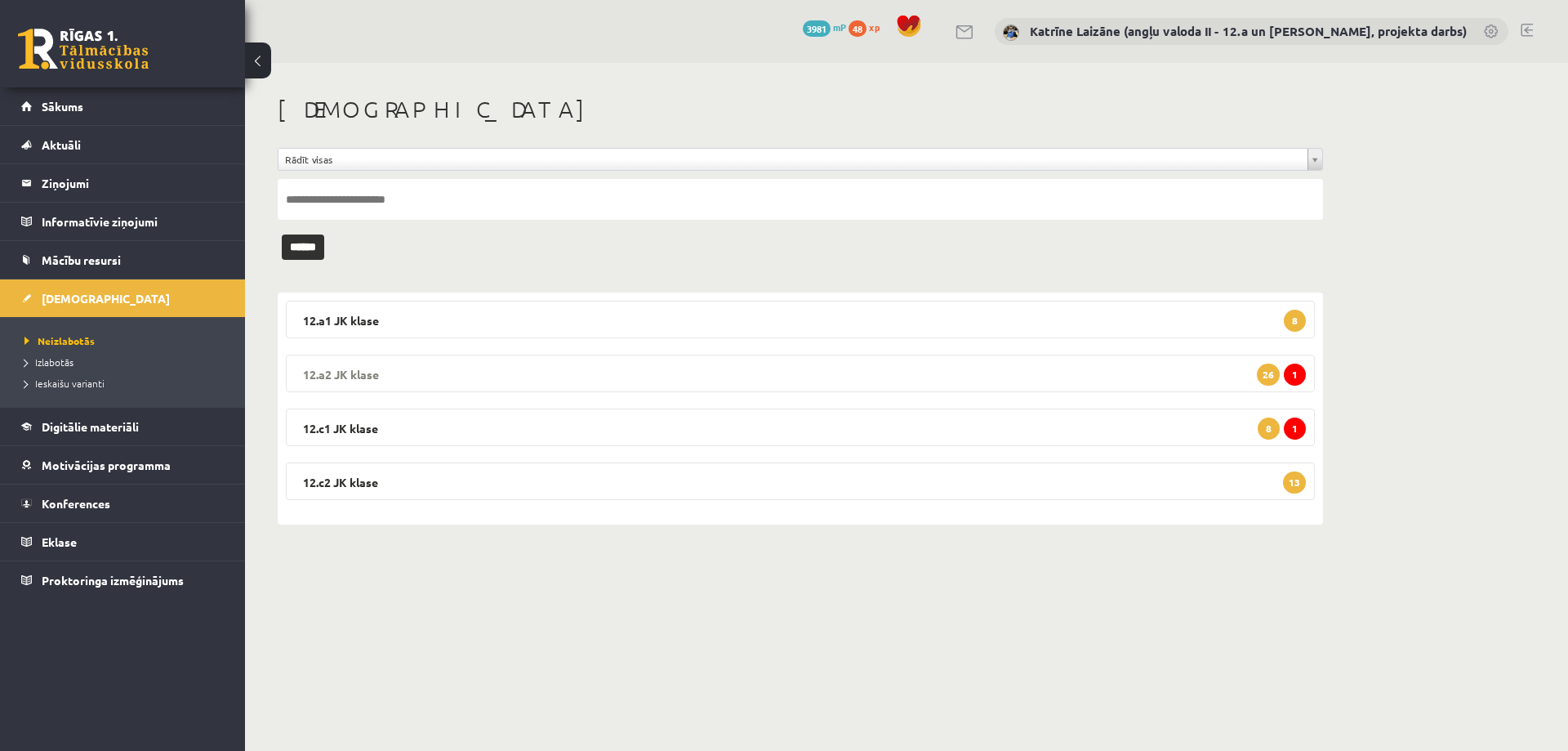
click at [880, 384] on legend "12.a2 [PERSON_NAME] 1 26" at bounding box center [800, 373] width 1029 height 38
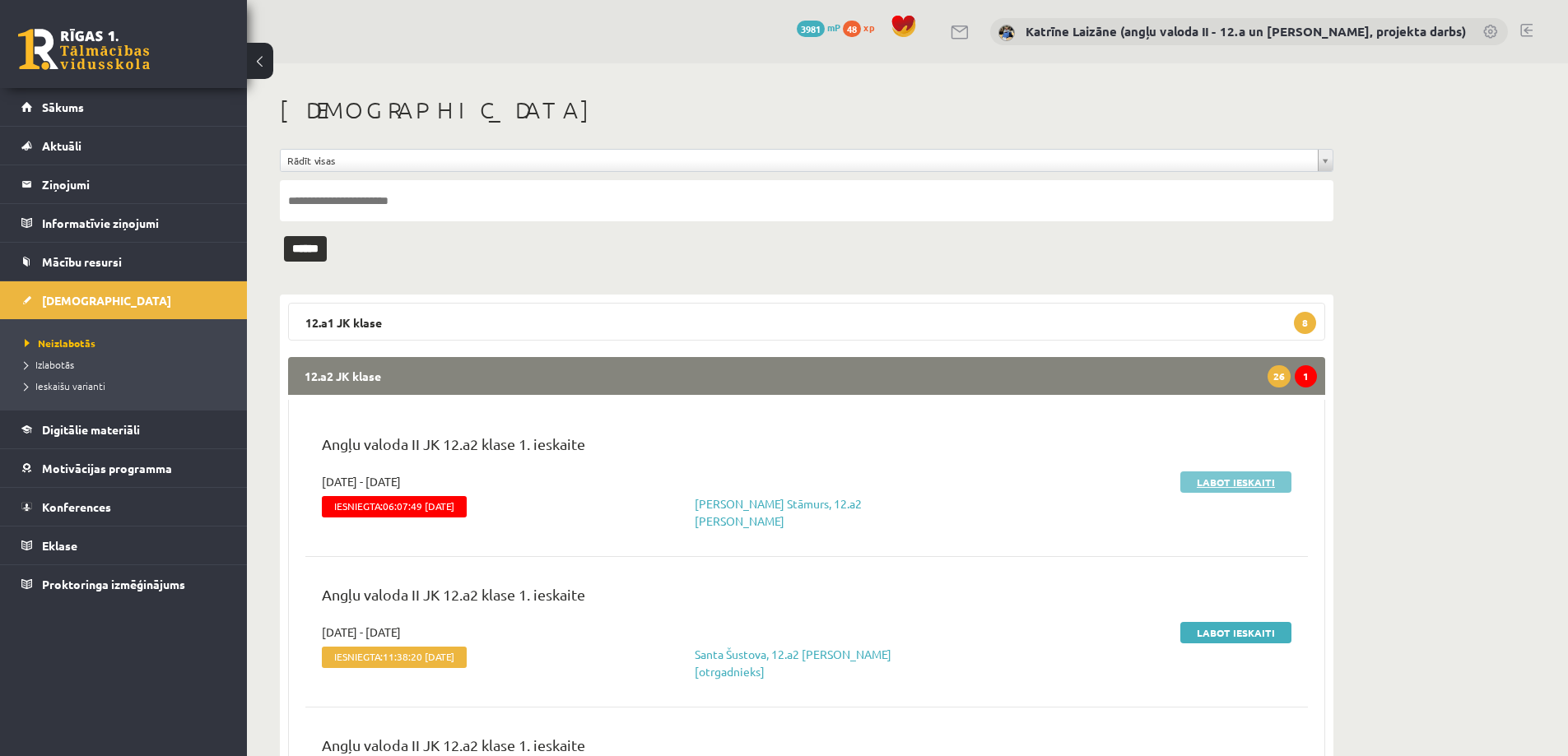
click at [1272, 479] on link "Labot ieskaiti" at bounding box center [1235, 482] width 111 height 22
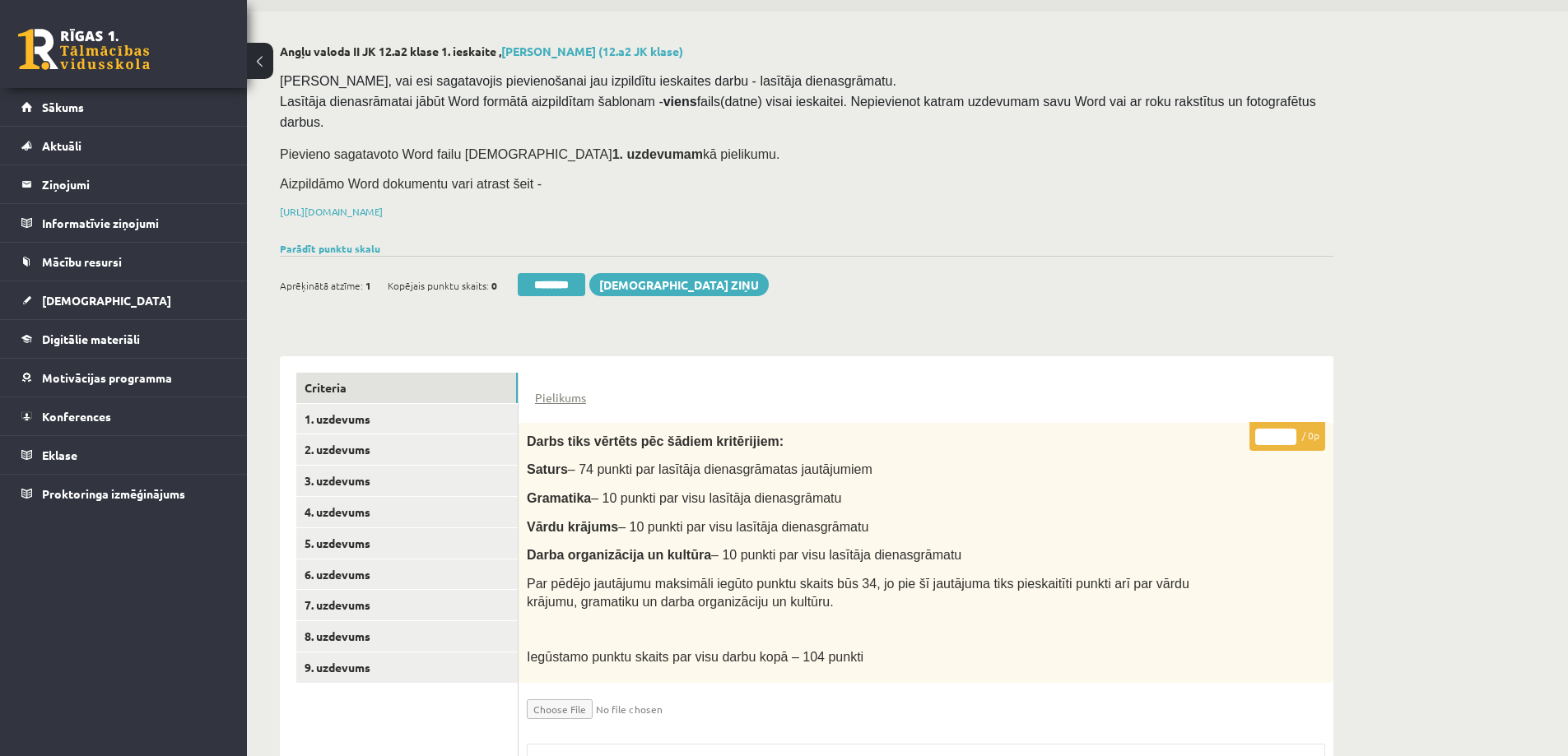
scroll to position [247, 0]
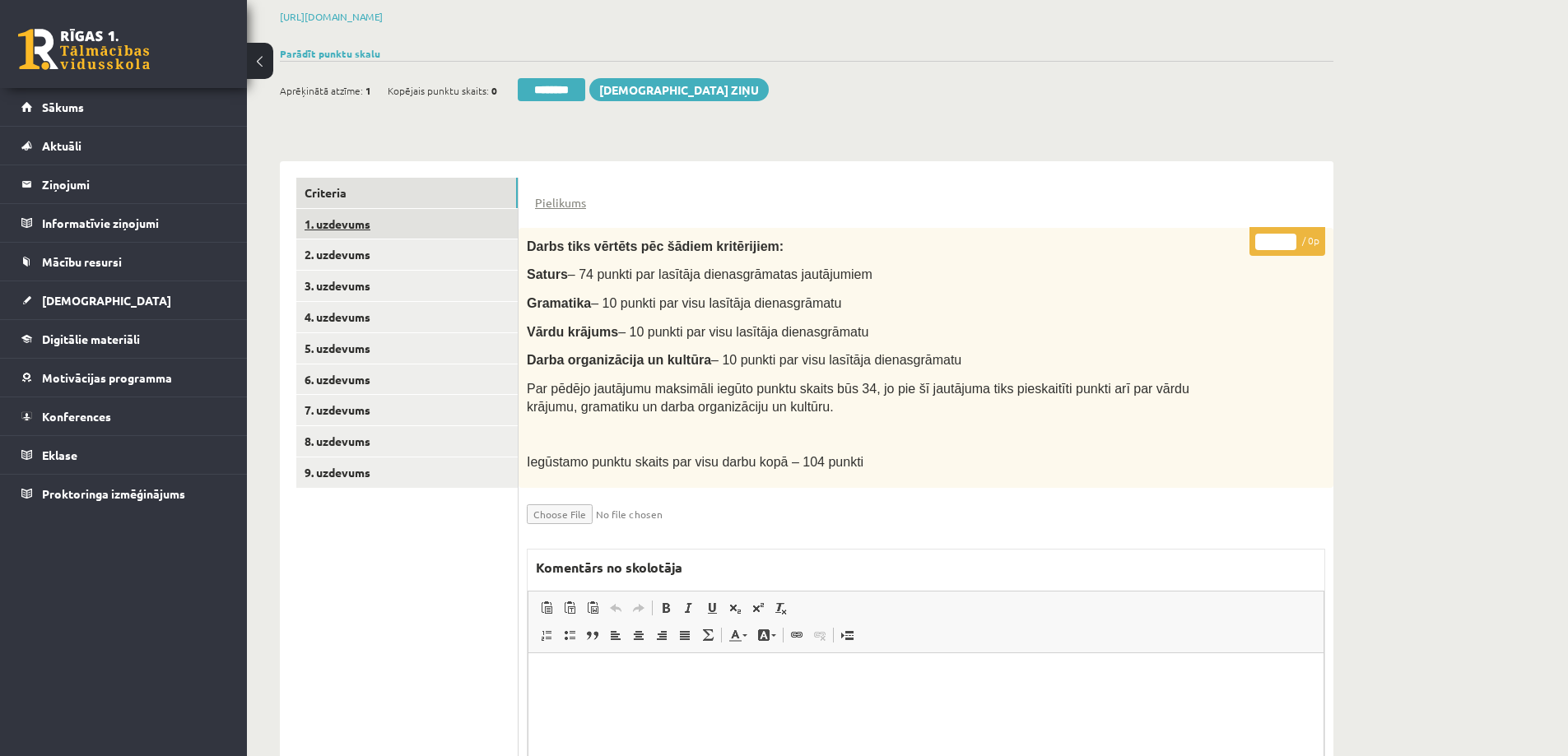
click at [345, 209] on link "1. uzdevums" at bounding box center [406, 224] width 221 height 30
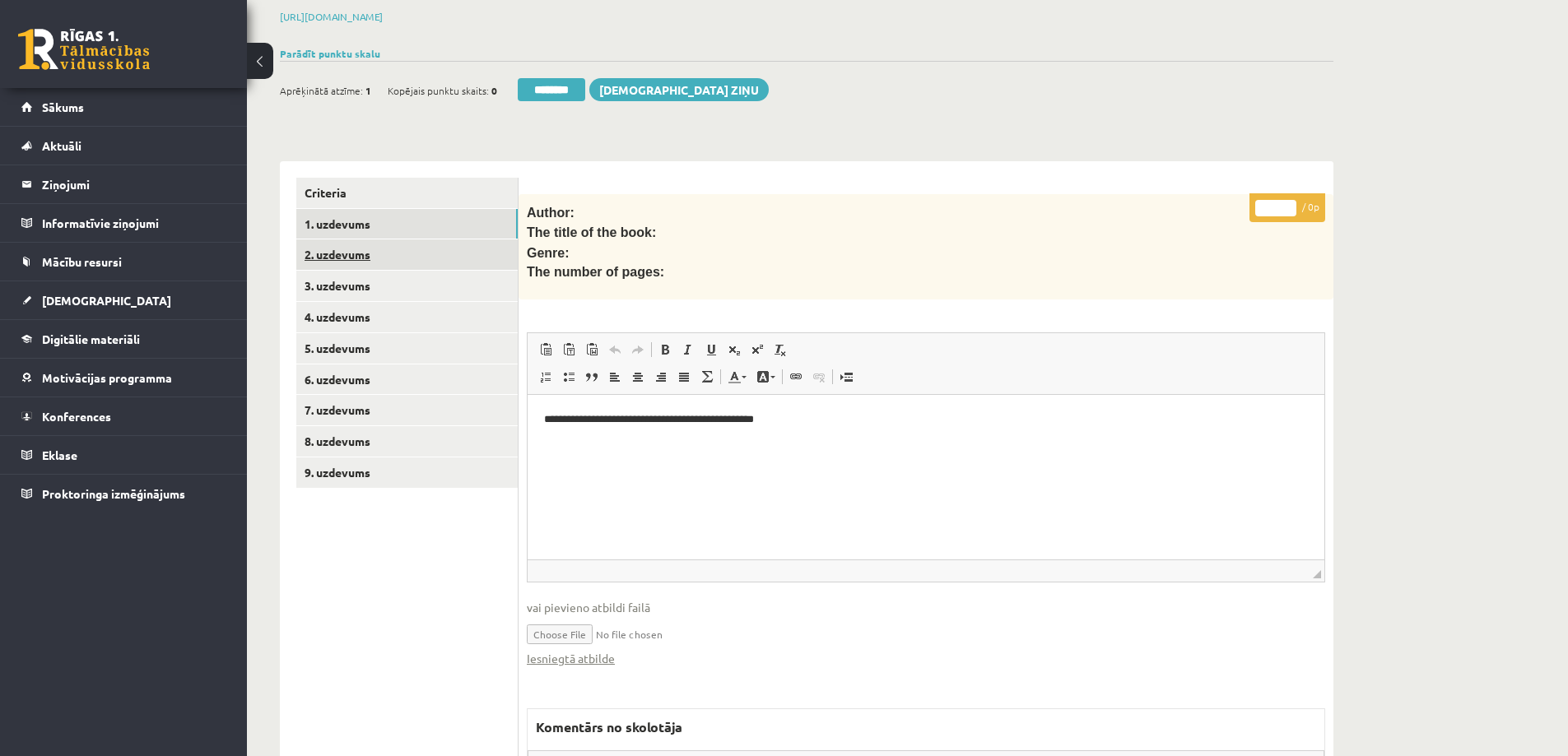
scroll to position [0, 0]
click at [583, 650] on link "Iesniegtā atbilde" at bounding box center [570, 658] width 88 height 17
